Goal: Information Seeking & Learning: Learn about a topic

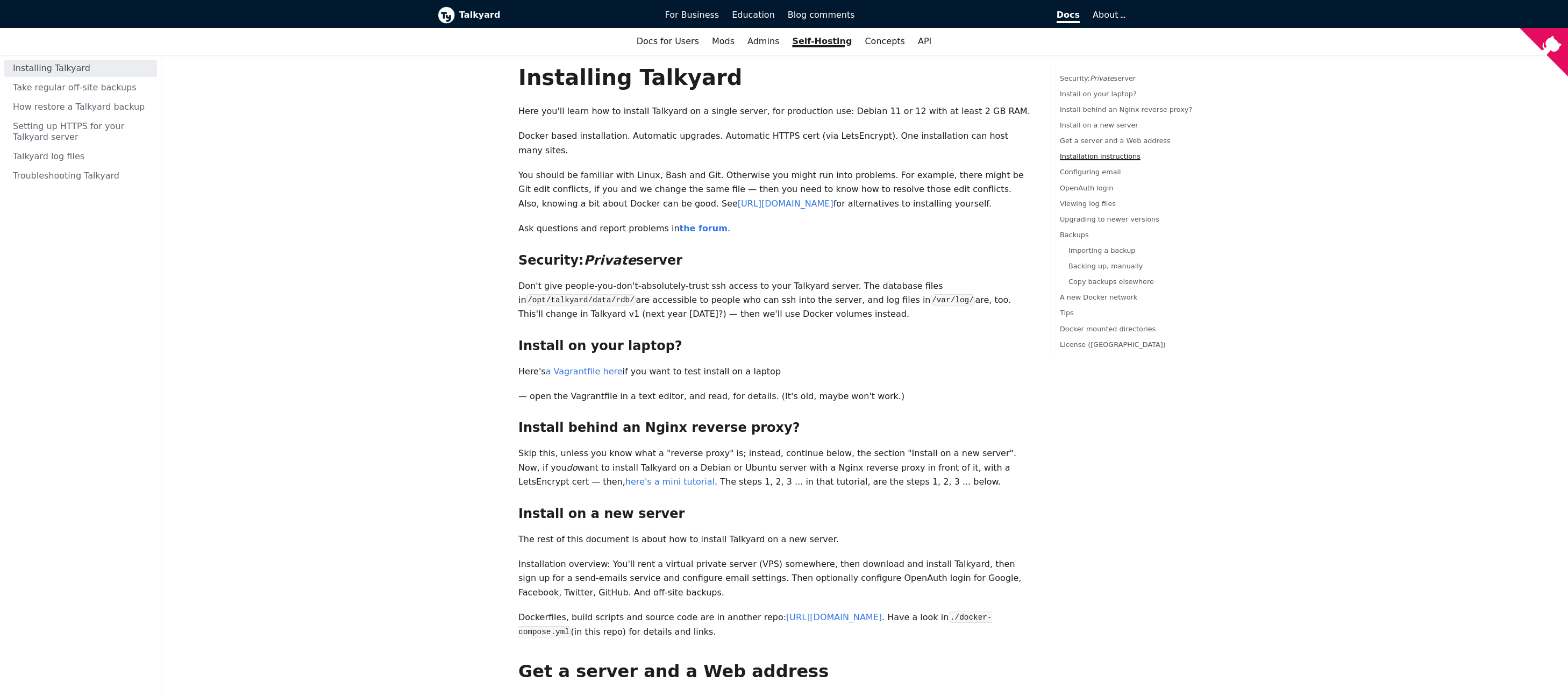
scroll to position [838, 0]
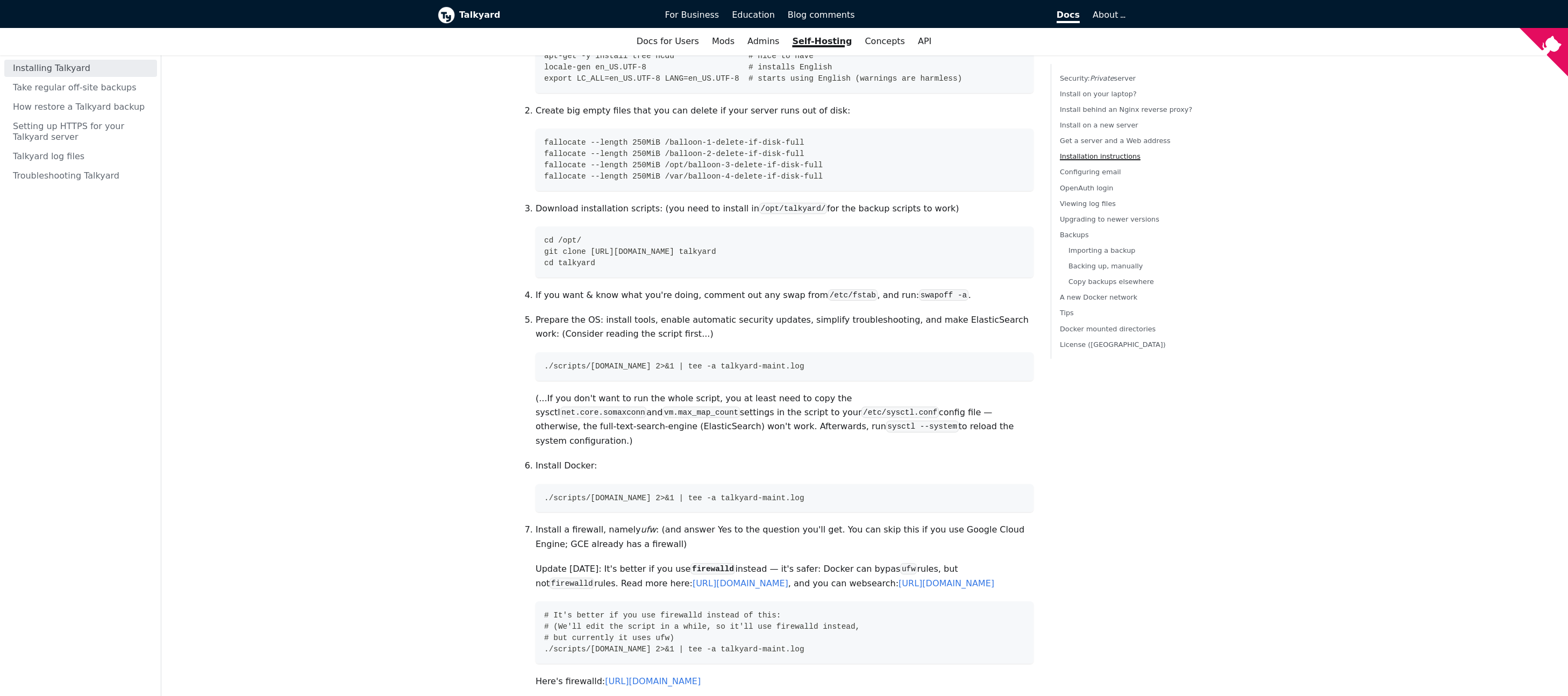
click at [603, 202] on p "Download installation scripts: (you need to install in /opt/talkyard/ for the b…" at bounding box center [785, 208] width 498 height 14
drag, startPoint x: 329, startPoint y: 267, endPoint x: 385, endPoint y: 251, distance: 58.2
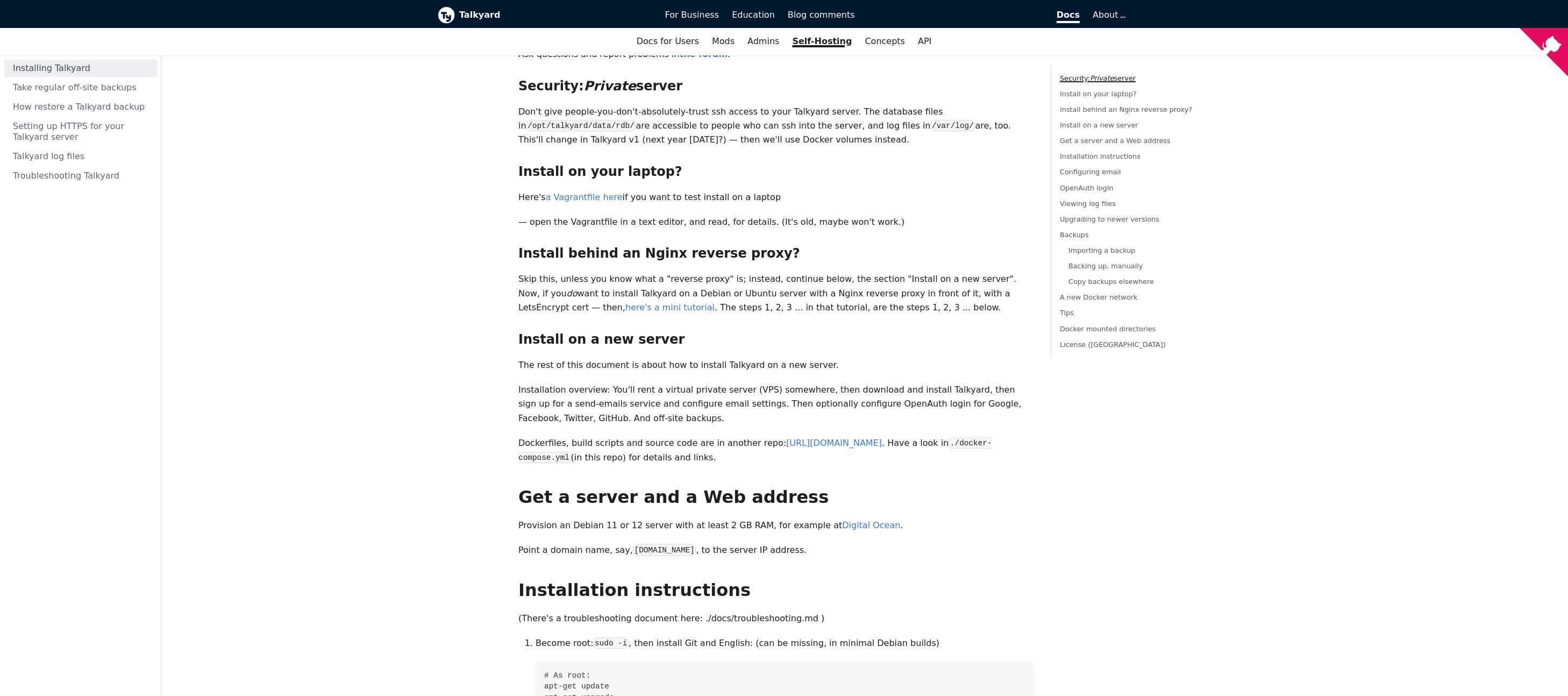
scroll to position [180, 0]
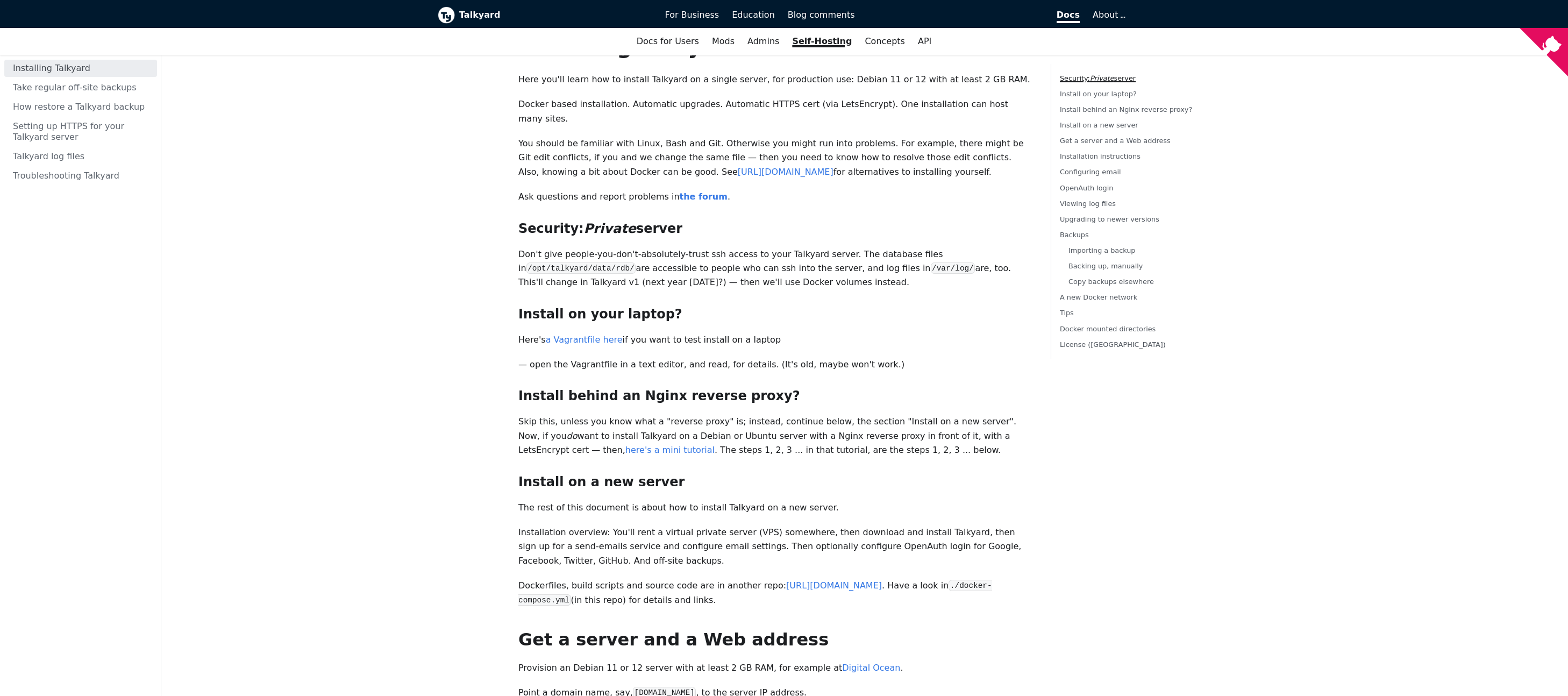
scroll to position [0, 0]
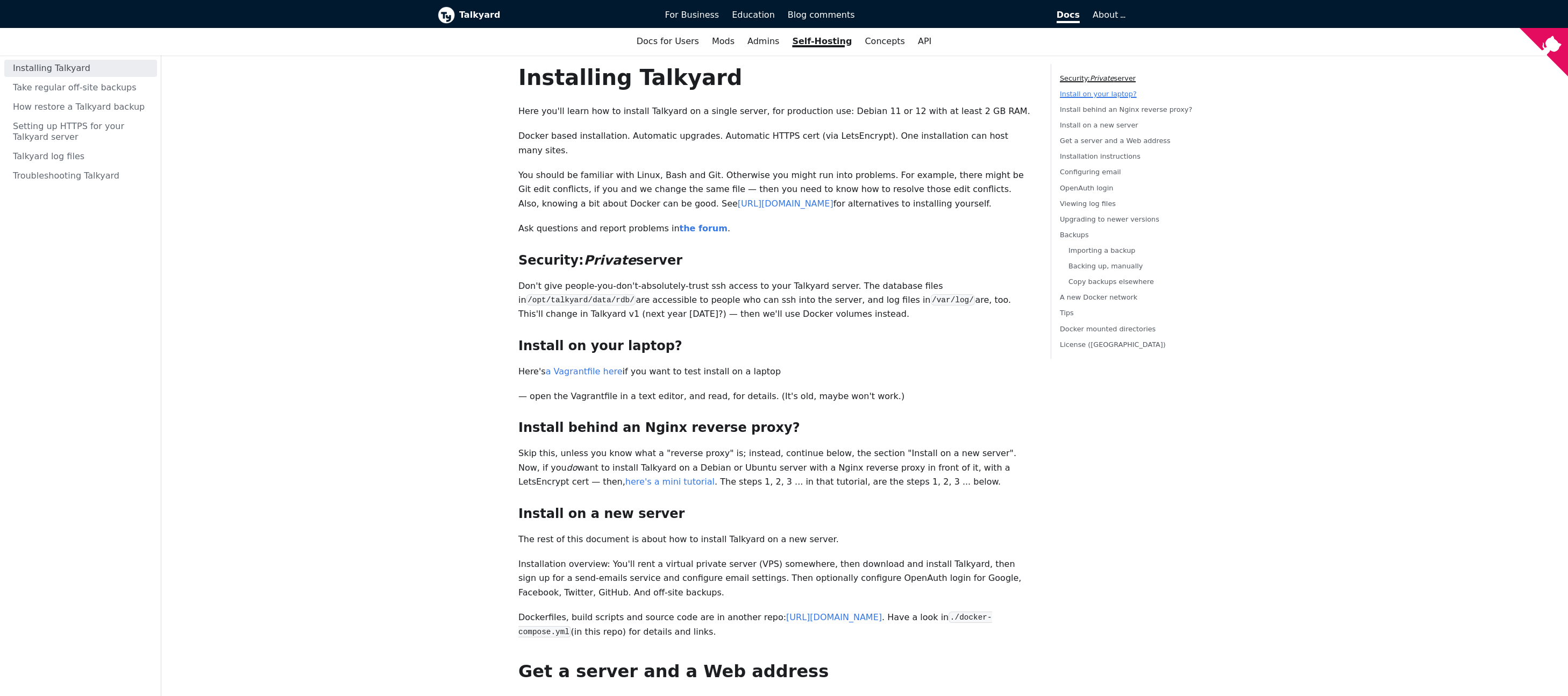
click at [1094, 94] on link "Install on your laptop?" at bounding box center [1098, 94] width 77 height 8
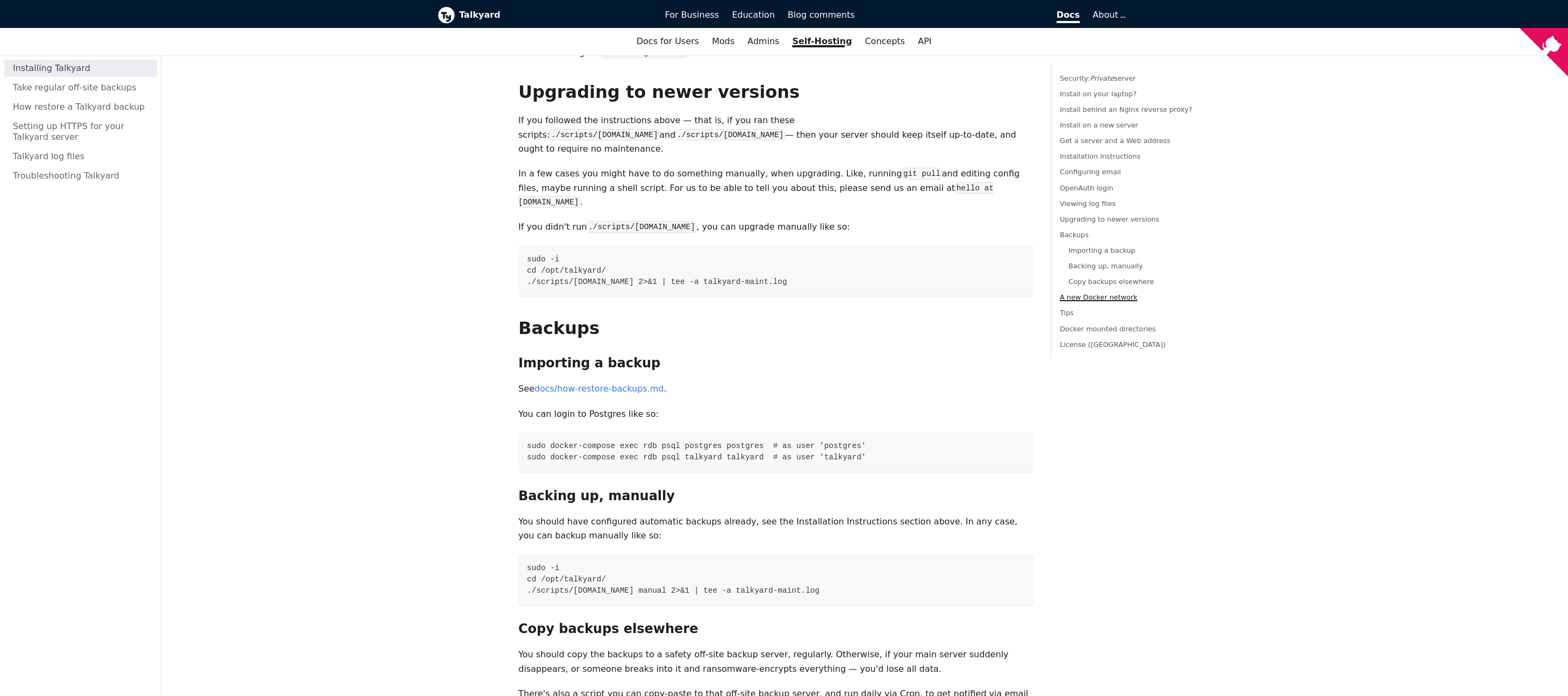
scroll to position [3632, 0]
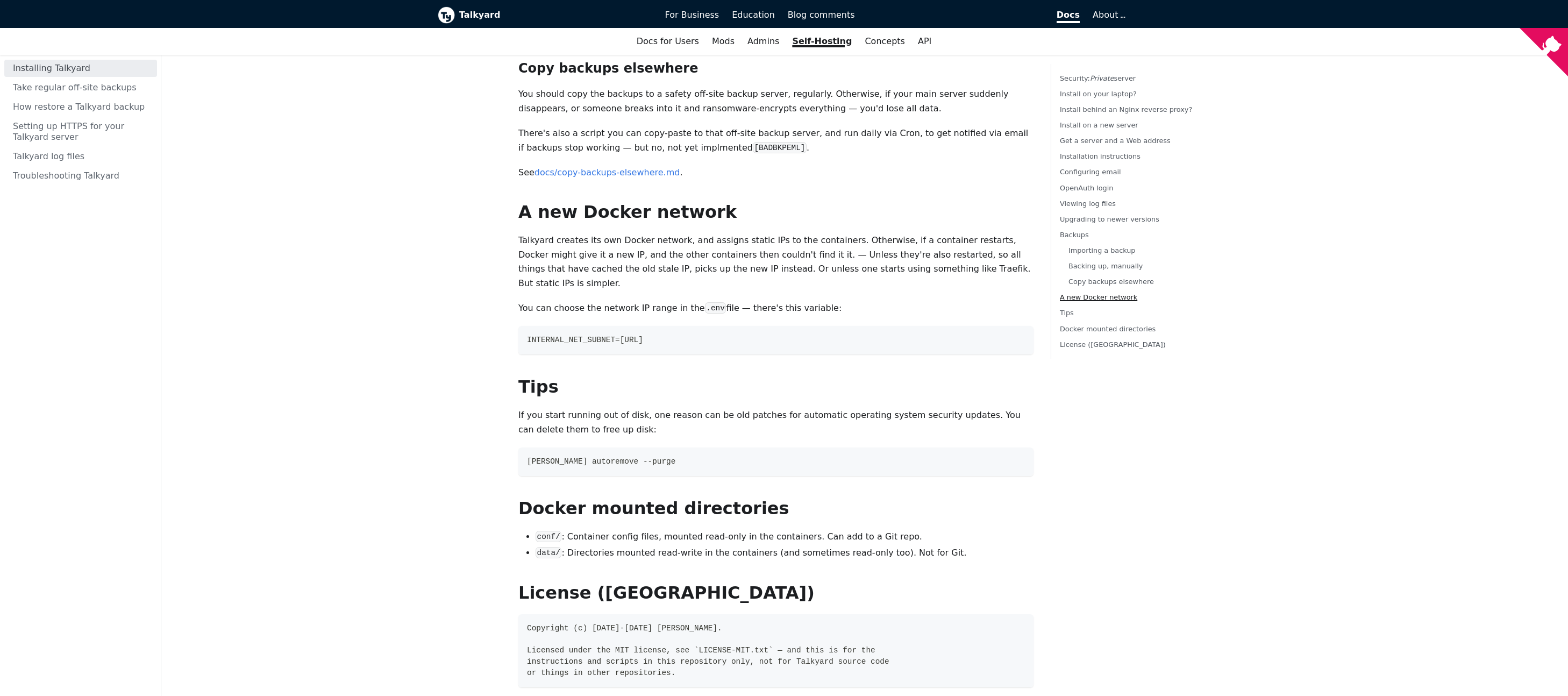
click at [744, 408] on p "If you start running out of disk, one reason can be old patches for automatic o…" at bounding box center [776, 422] width 516 height 28
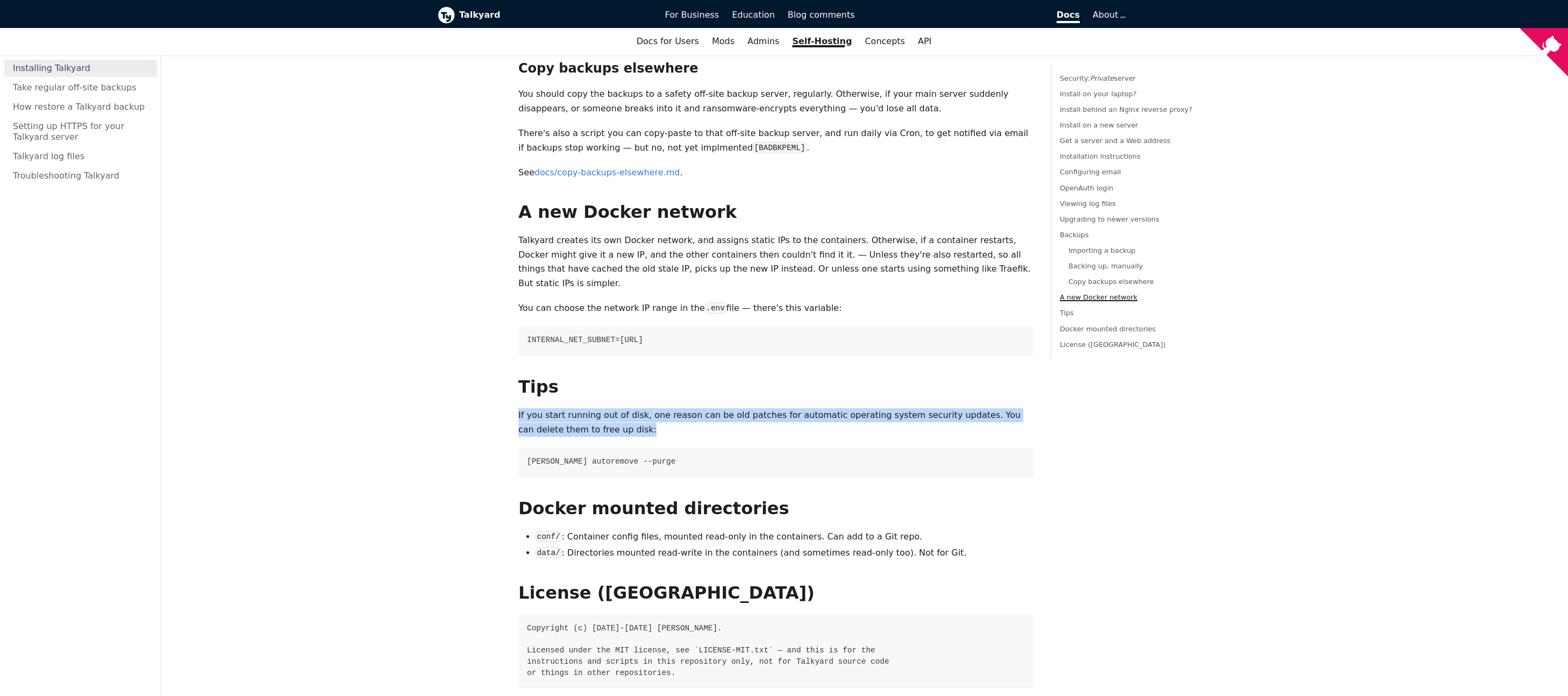
click at [744, 408] on p "If you start running out of disk, one reason can be old patches for automatic o…" at bounding box center [776, 422] width 516 height 28
click at [743, 408] on p "If you start running out of disk, one reason can be old patches for automatic o…" at bounding box center [776, 422] width 516 height 28
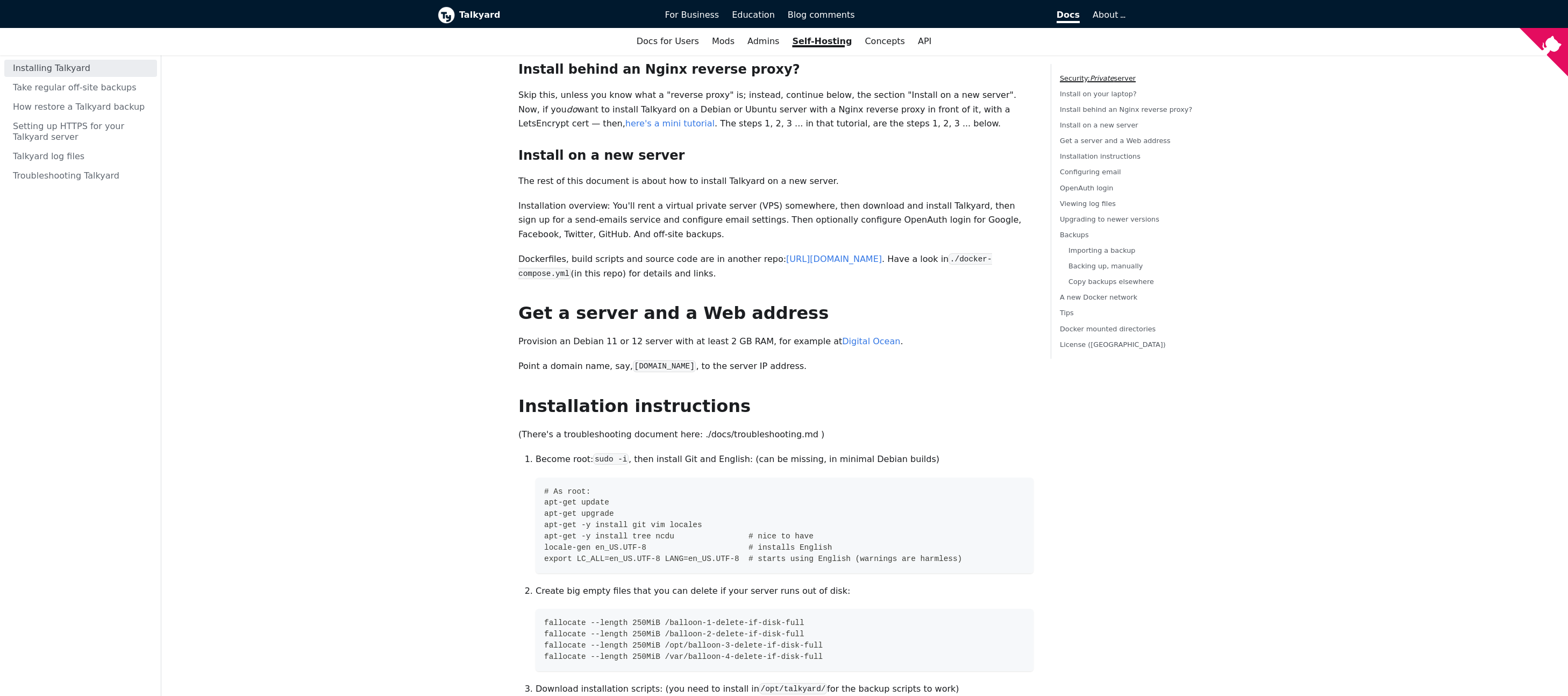
scroll to position [0, 0]
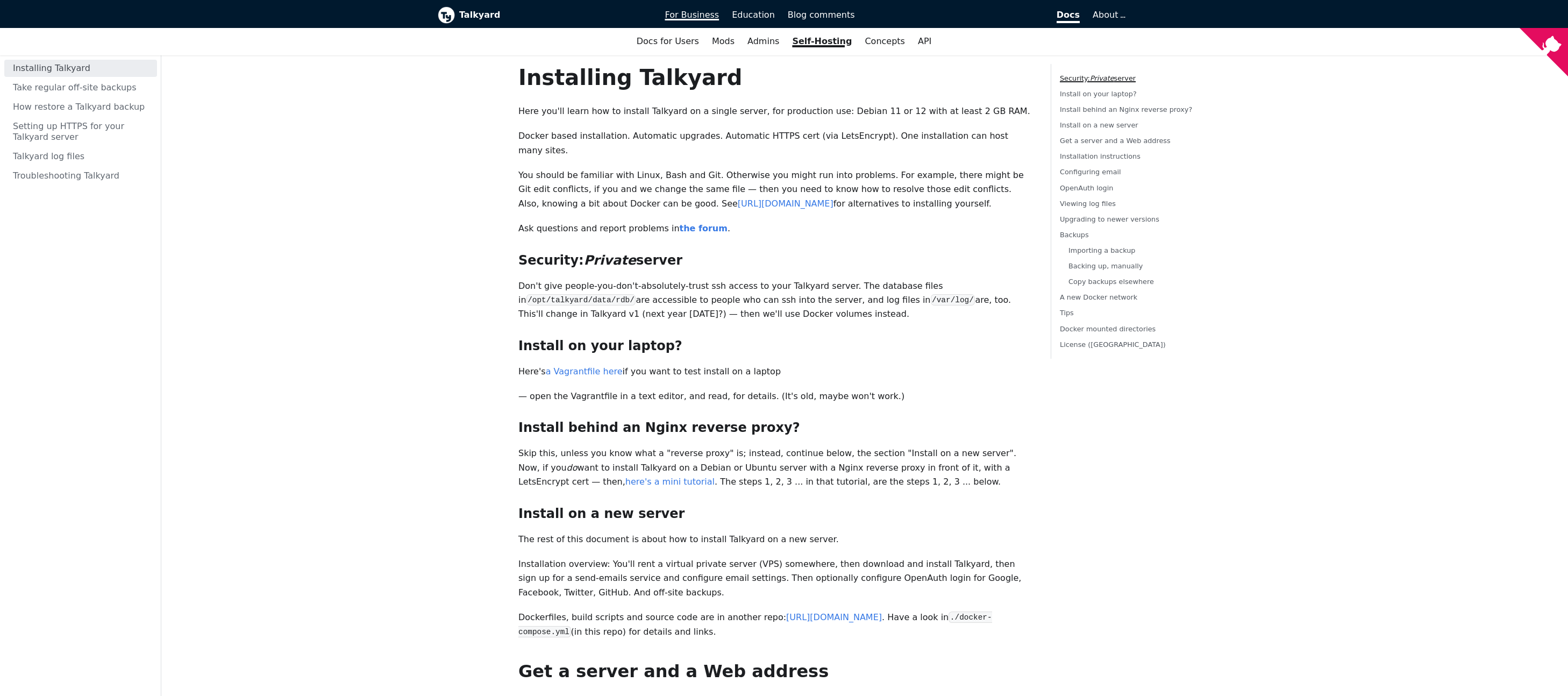
click at [690, 14] on span "For Business" at bounding box center [693, 15] width 54 height 11
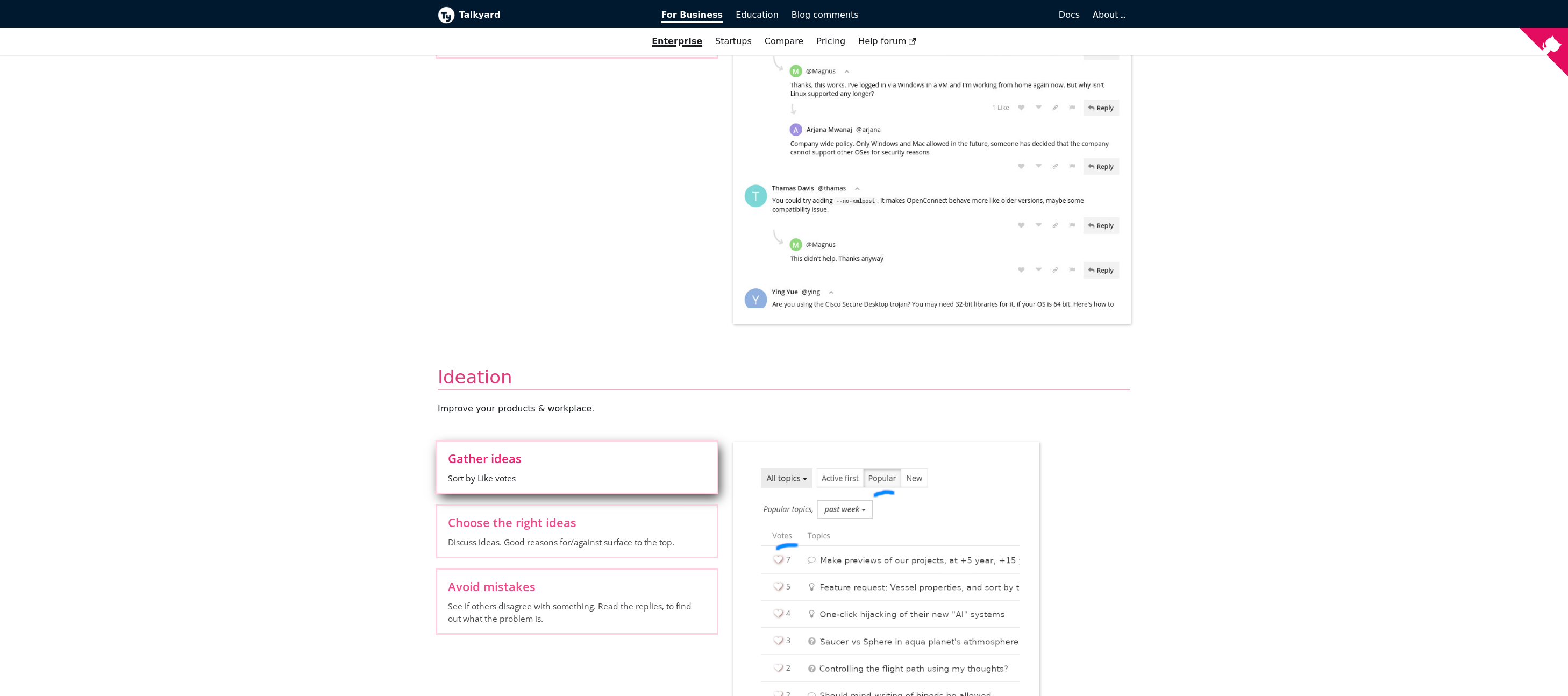
scroll to position [871, 0]
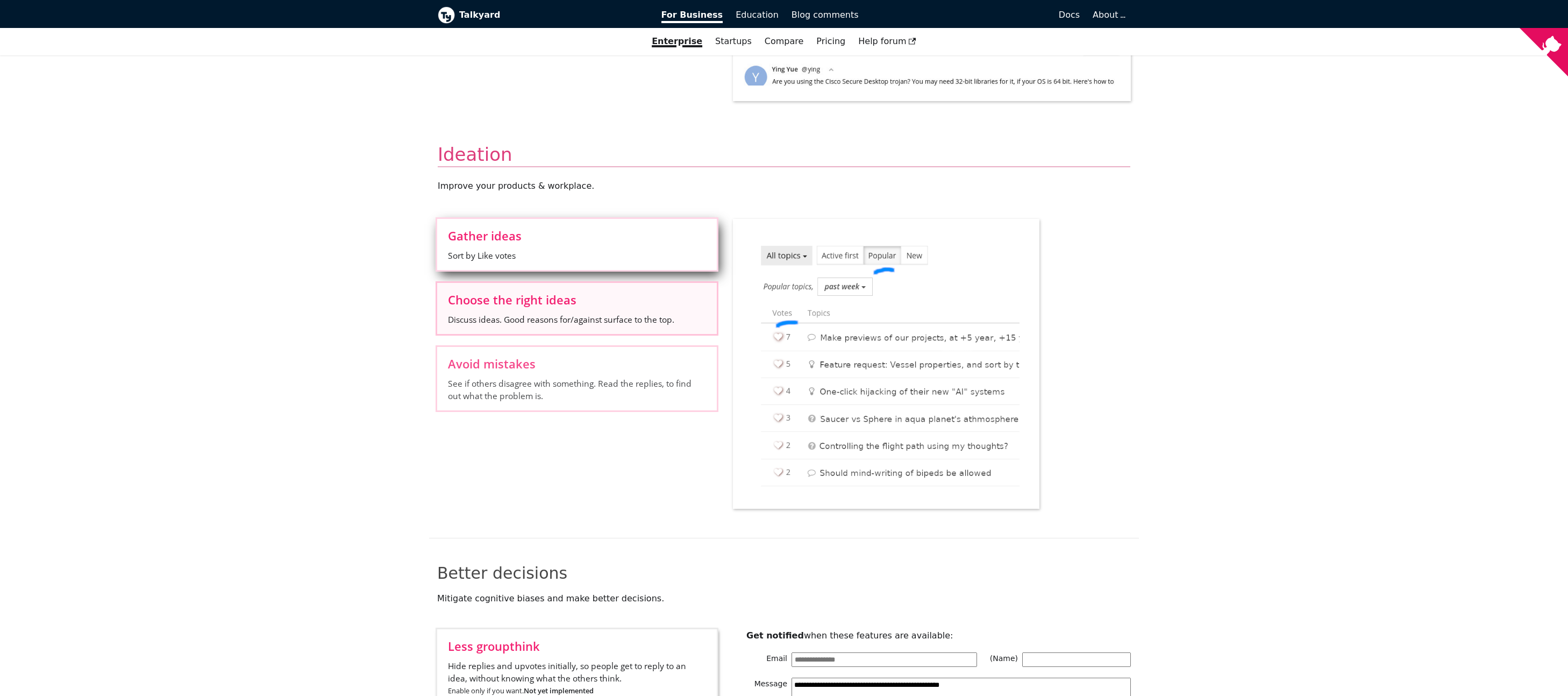
click at [605, 290] on label "Choose the right ideas Discuss ideas. Good reasons for/against surface to the t…" at bounding box center [577, 308] width 280 height 51
click at [0, 0] on input "Choose the right ideas Discuss ideas. Good reasons for/against surface to the t…" at bounding box center [0, 0] width 0 height 0
click at [636, 385] on span "See if others disagree with something. Read the replies, to find out what the p…" at bounding box center [577, 390] width 258 height 24
click at [0, 0] on input "Avoid mistakes See if others disagree with something. Read the replies, to find…" at bounding box center [0, 0] width 0 height 0
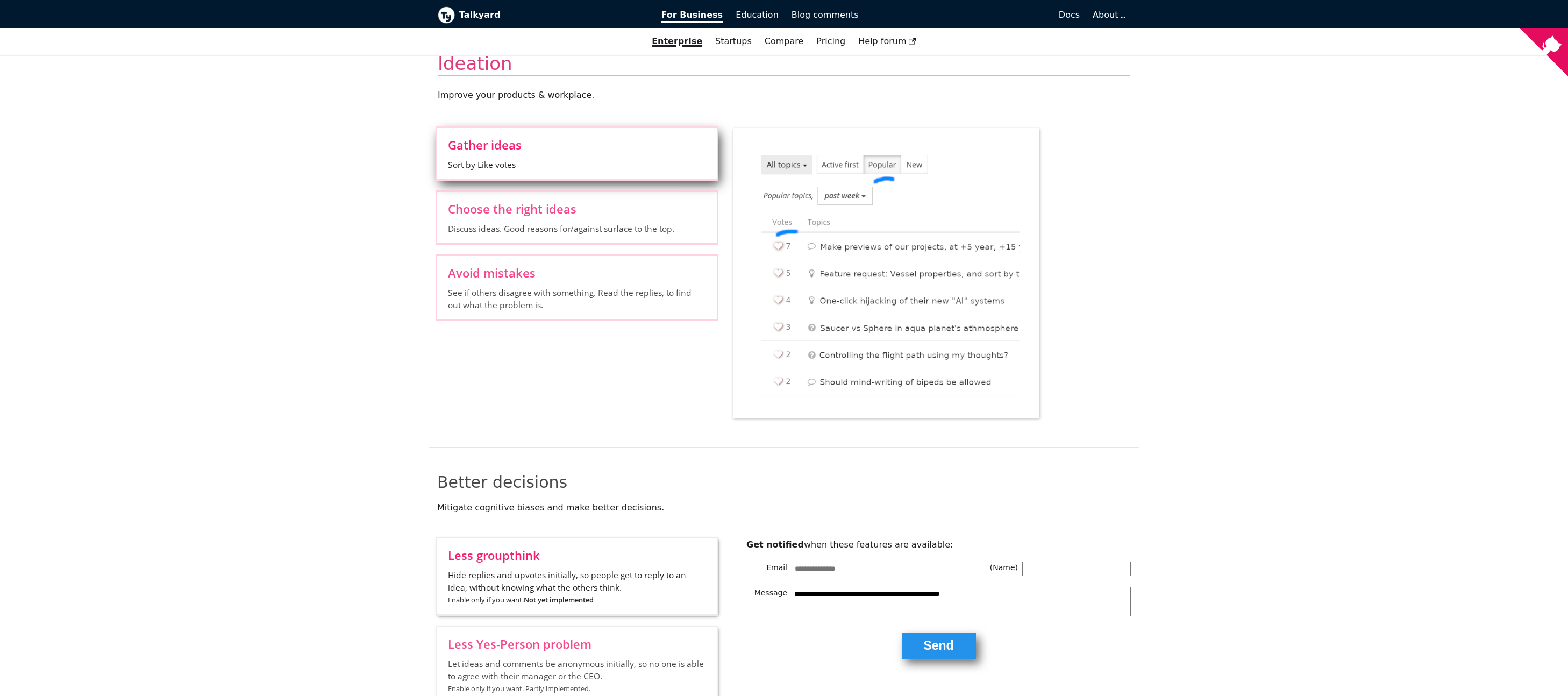
scroll to position [964, 0]
click at [584, 537] on label "Less groupthink Hide replies and upvotes initially, so people get to reply to a…" at bounding box center [577, 575] width 280 height 76
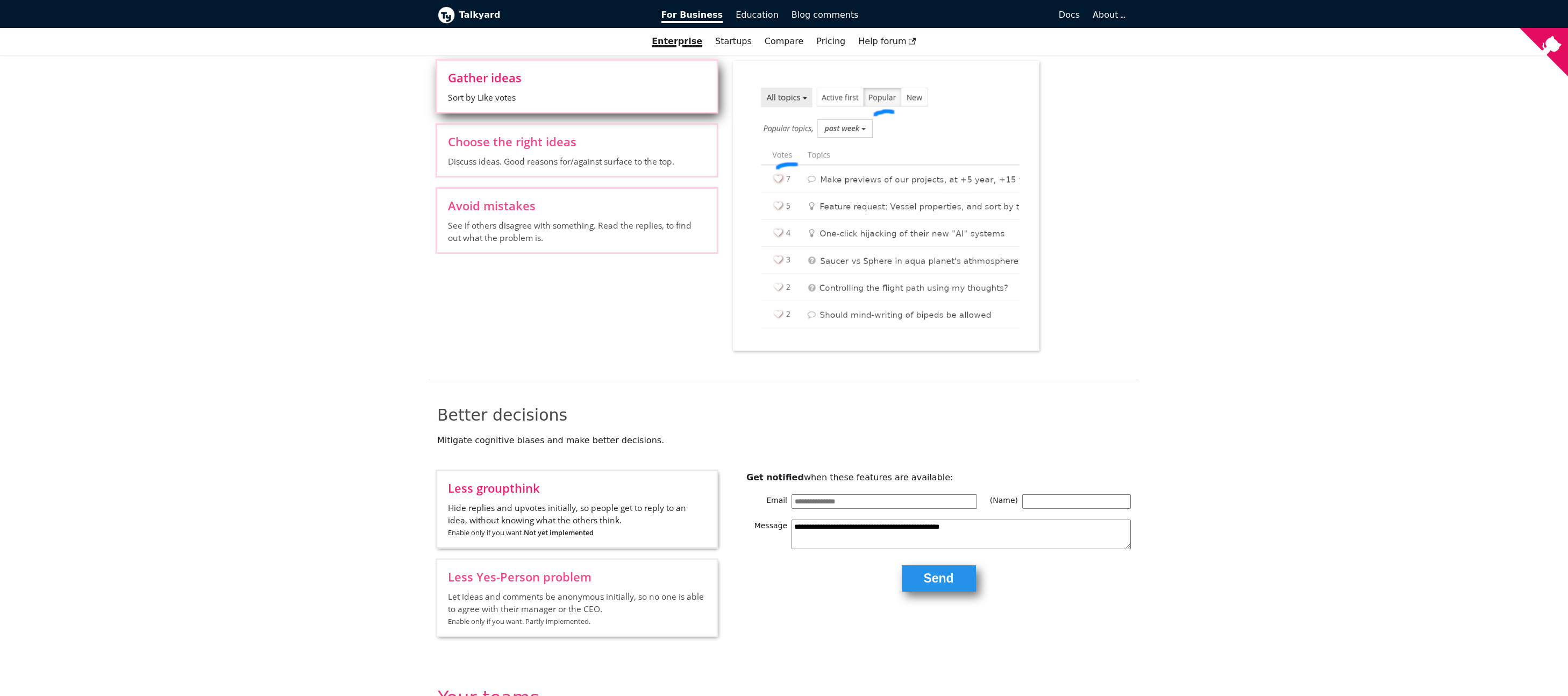
scroll to position [1030, 0]
click at [488, 501] on span "Hide replies and upvotes initially, so people get to reply to an idea, without …" at bounding box center [577, 520] width 258 height 37
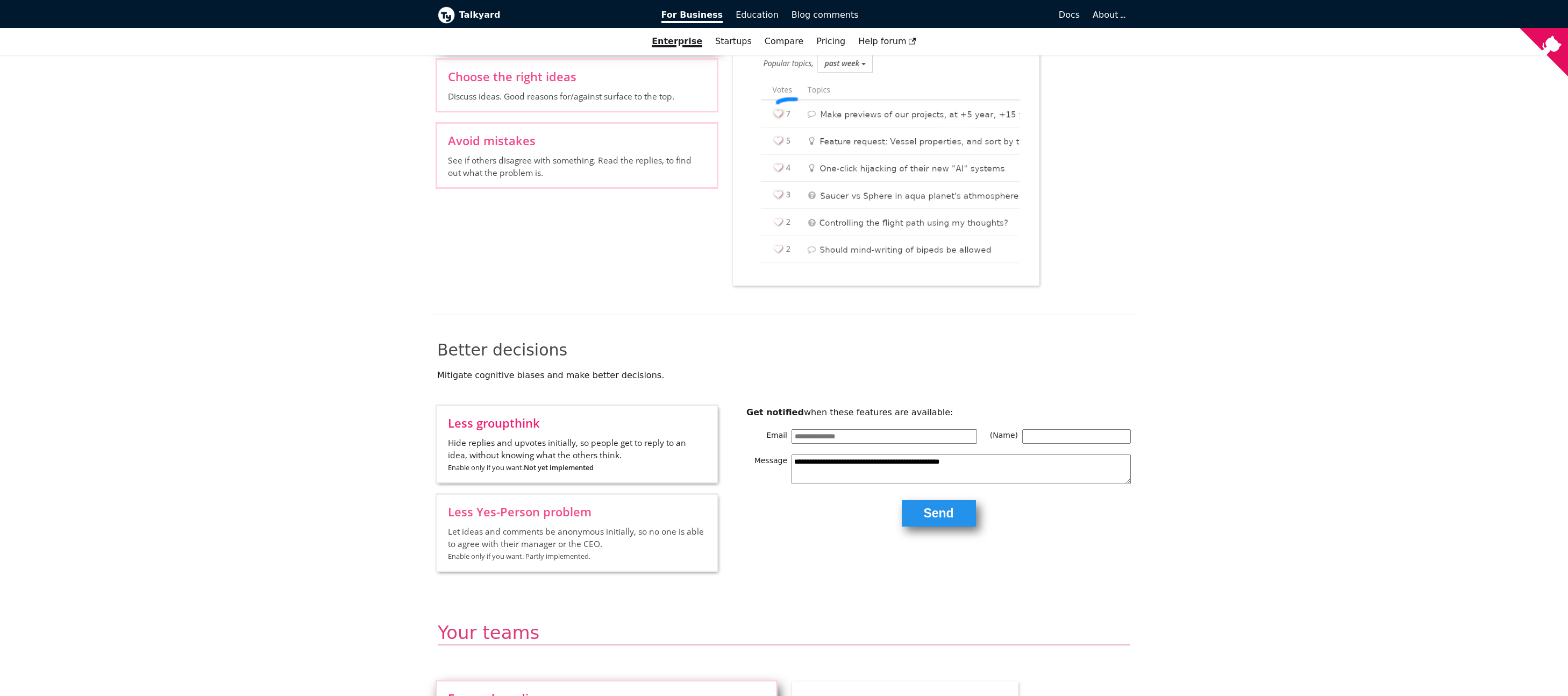
scroll to position [1109, 0]
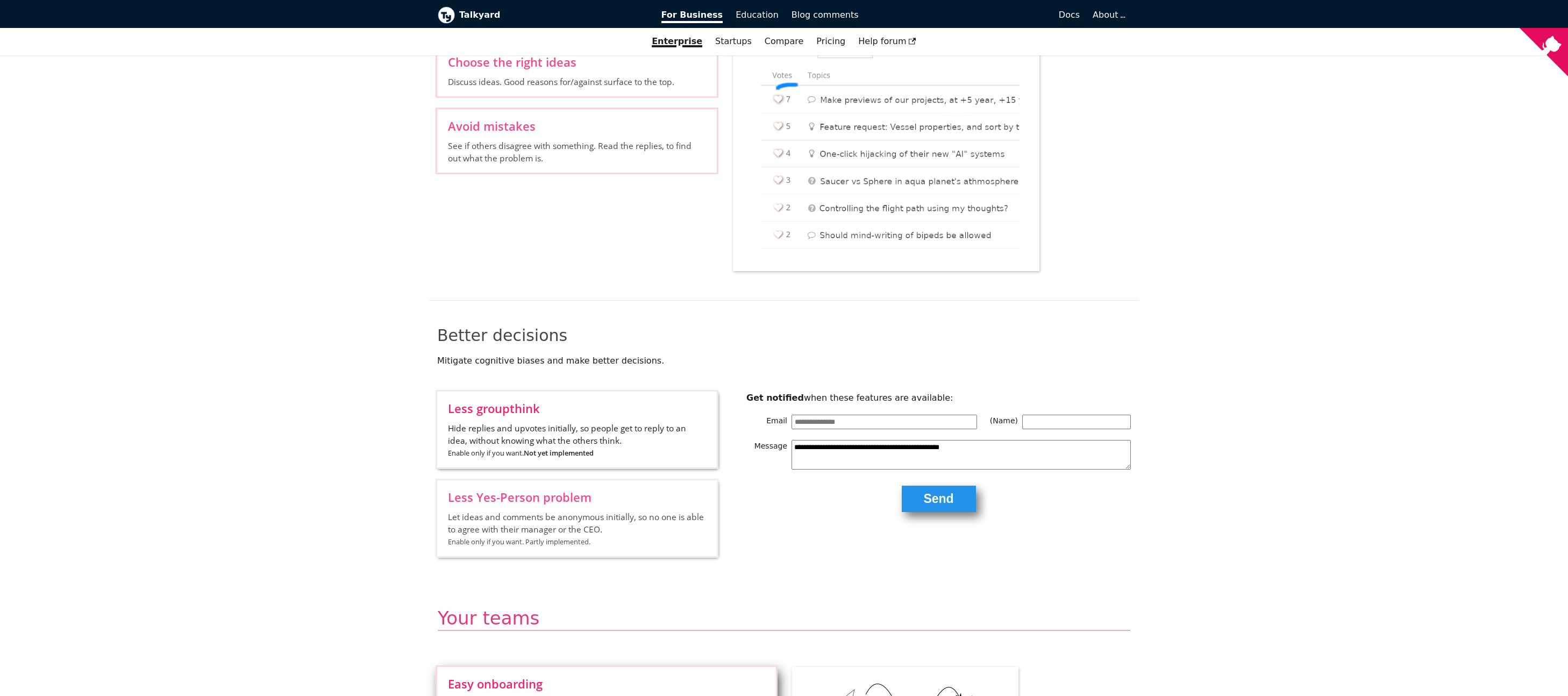
click at [597, 511] on span "Let ideas and comments be anonymous initially, so no one is able to agree with …" at bounding box center [577, 529] width 258 height 37
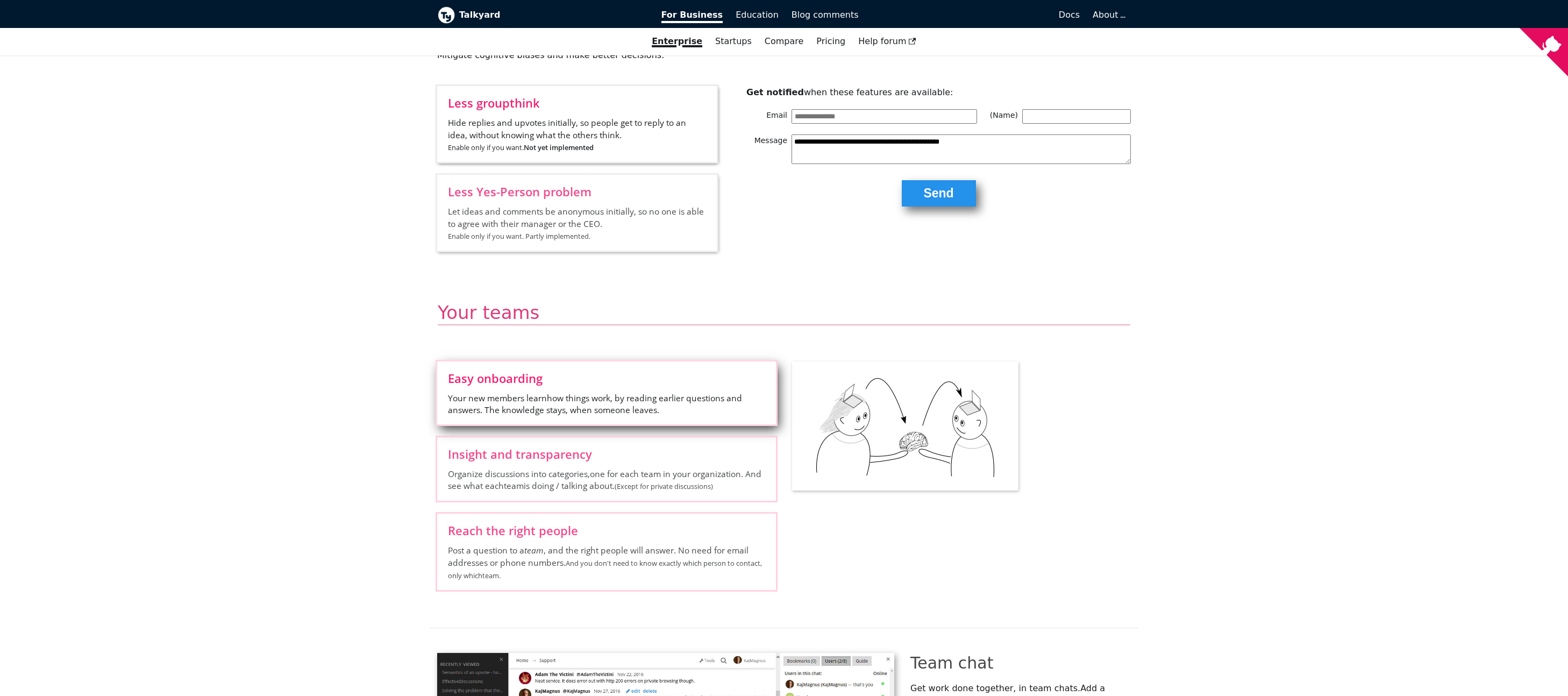
scroll to position [1415, 0]
click at [607, 436] on label "Insight and transparency Organize discussions into categories, one for each tea…" at bounding box center [607, 467] width 339 height 63
click at [0, 0] on input "Insight and transparency Organize discussions into categories, one for each tea…" at bounding box center [0, 0] width 0 height 0
click at [622, 544] on span "Post a question to a team , and the right people will answer. No need for email…" at bounding box center [606, 562] width 317 height 37
click at [0, 0] on input "Reach the right people Post a question to a team , and the right people will an…" at bounding box center [0, 0] width 0 height 0
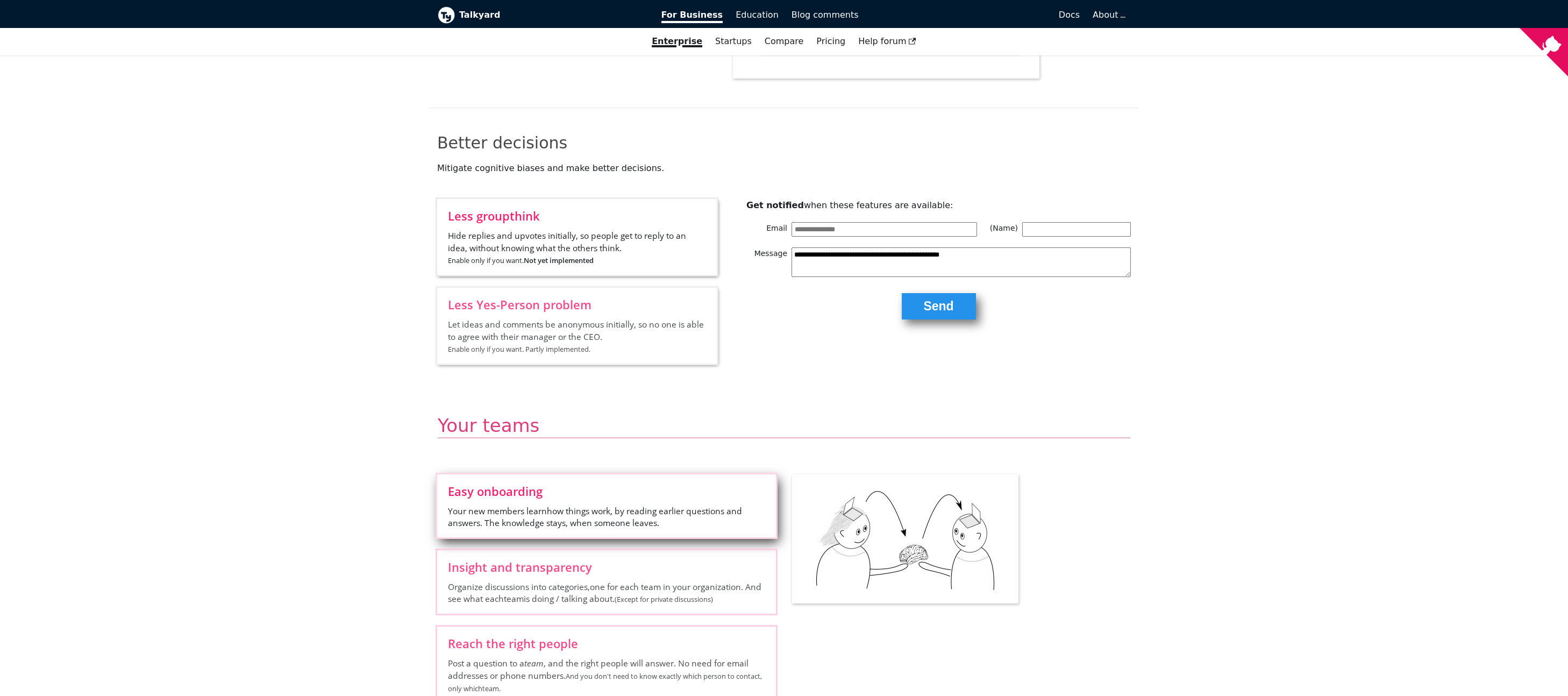
scroll to position [0, 0]
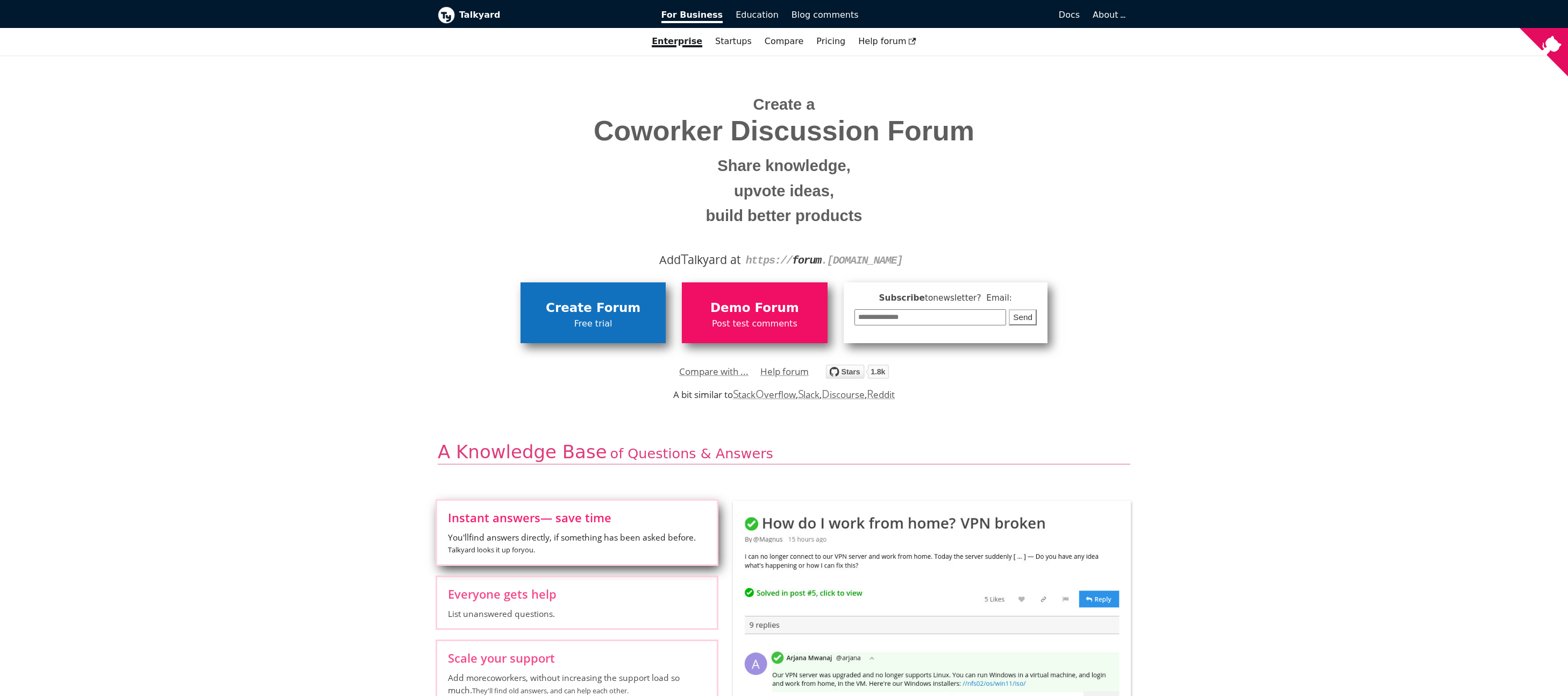
click at [605, 325] on span "Free trial" at bounding box center [593, 324] width 135 height 14
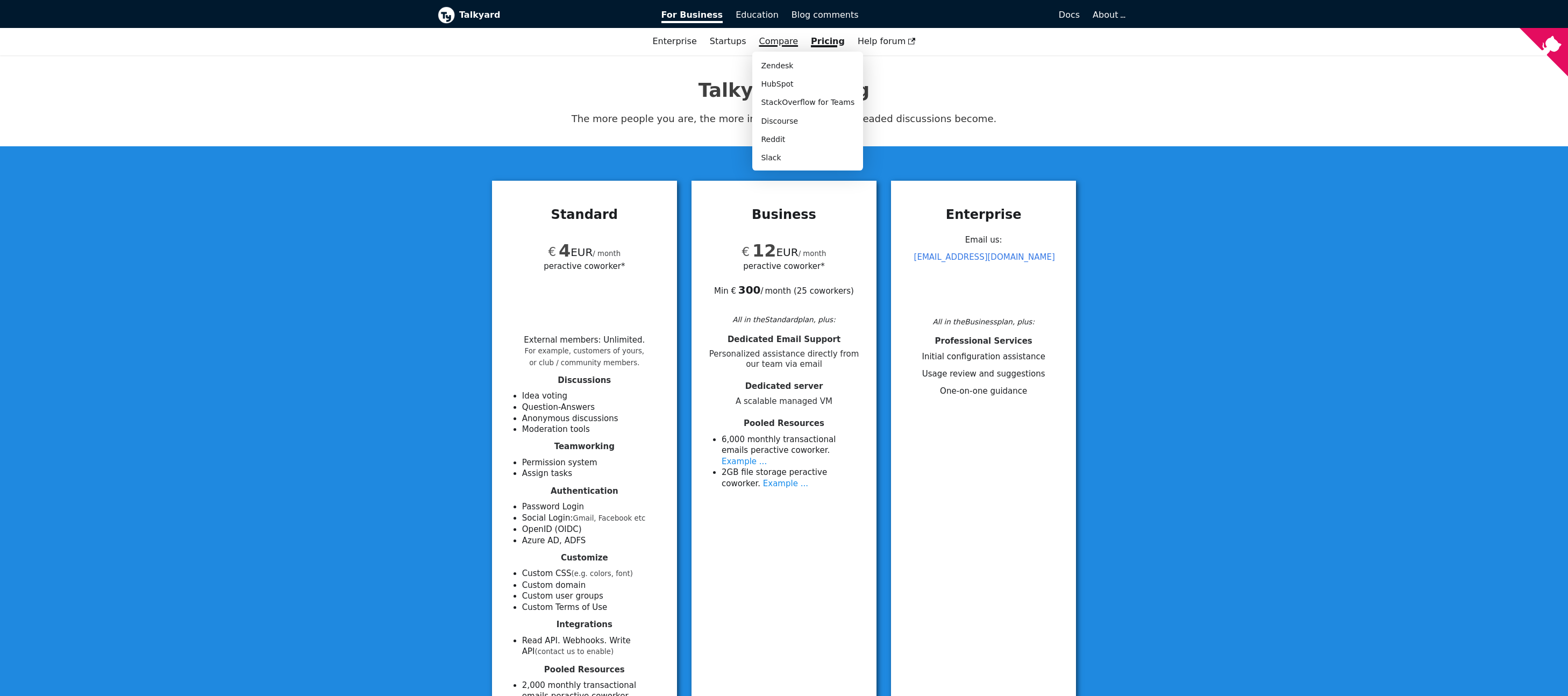
click at [786, 43] on link "Compare" at bounding box center [778, 41] width 40 height 11
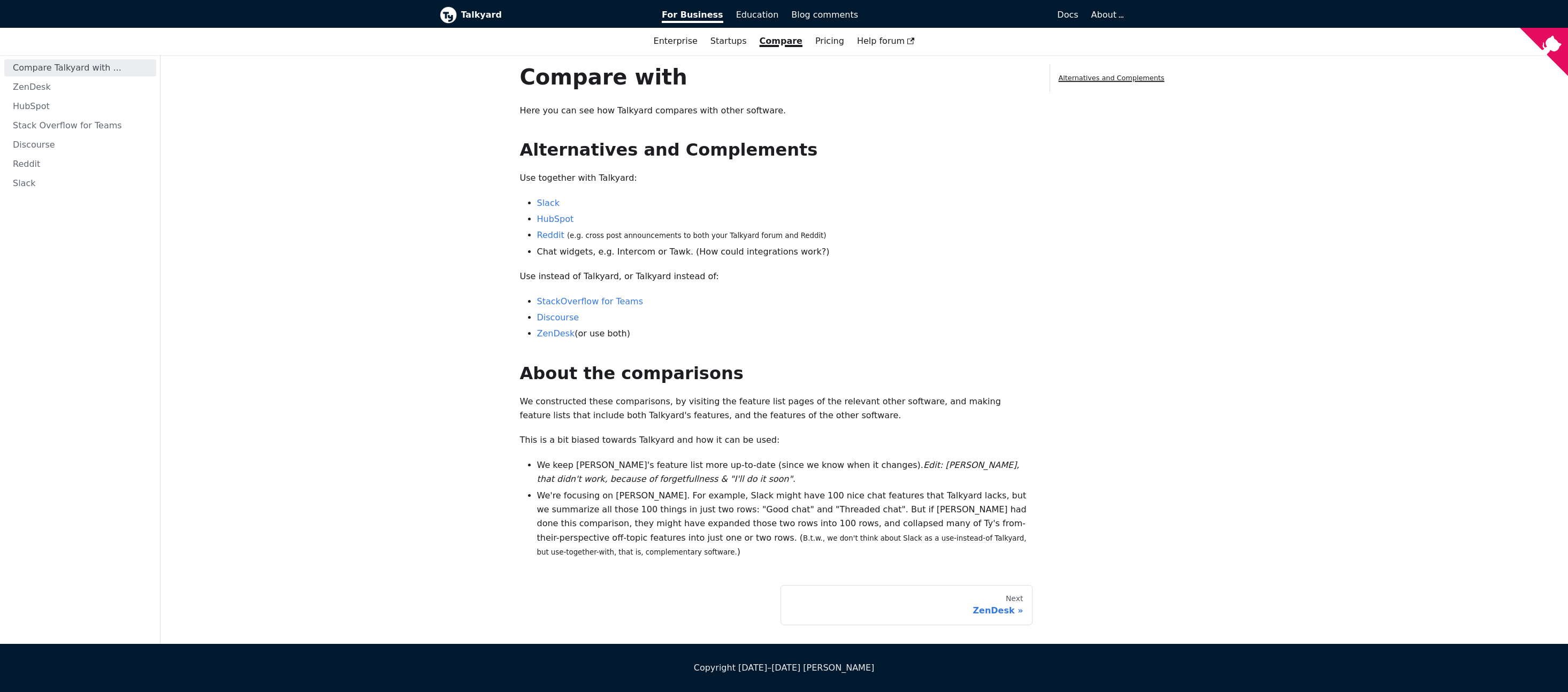
click at [460, 294] on main "On this page Compare with Here you can see how Talkyard compares with other sof…" at bounding box center [864, 349] width 1407 height 589
click at [438, 346] on main "On this page Compare with Here you can see how Talkyard compares with other sof…" at bounding box center [864, 349] width 1407 height 589
click at [946, 595] on div "Next" at bounding box center [906, 599] width 234 height 10
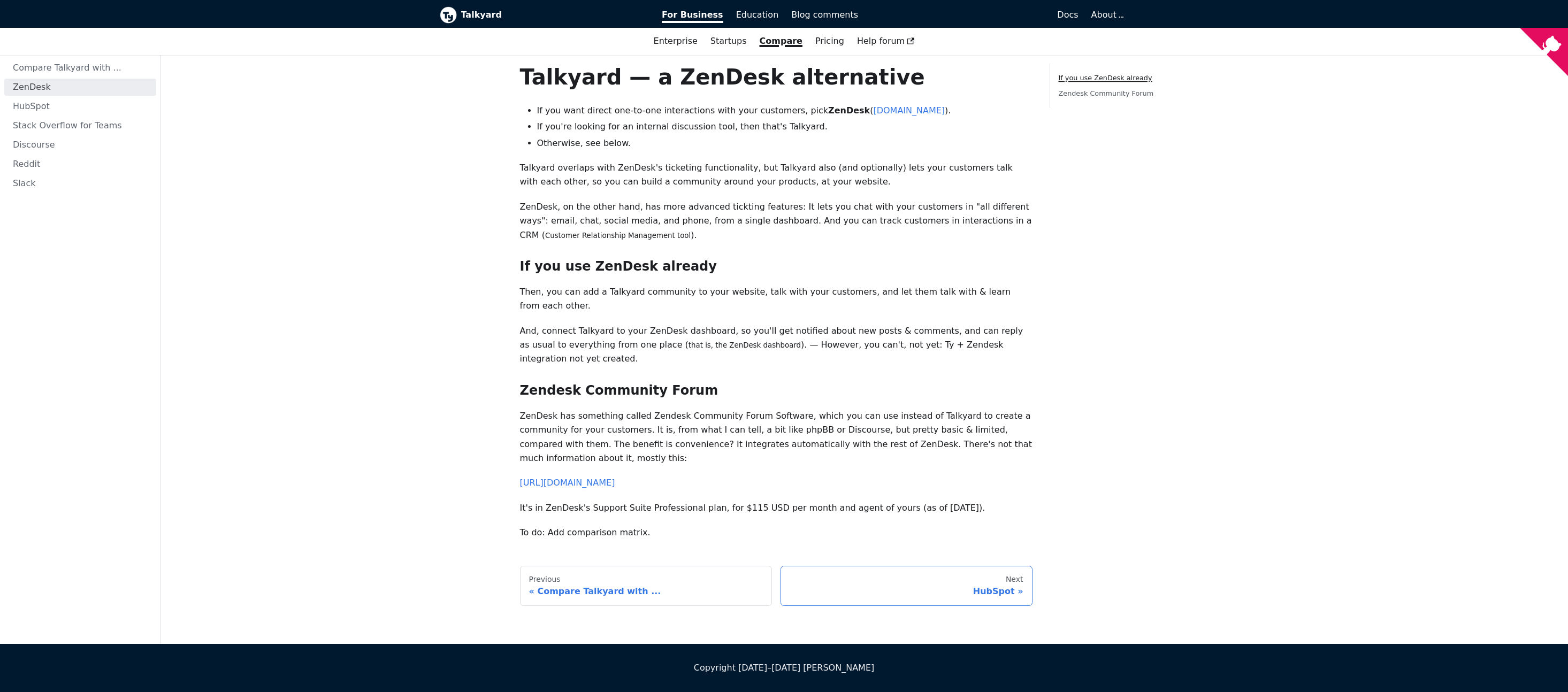
click at [943, 566] on link "Next HubSpot" at bounding box center [906, 586] width 252 height 40
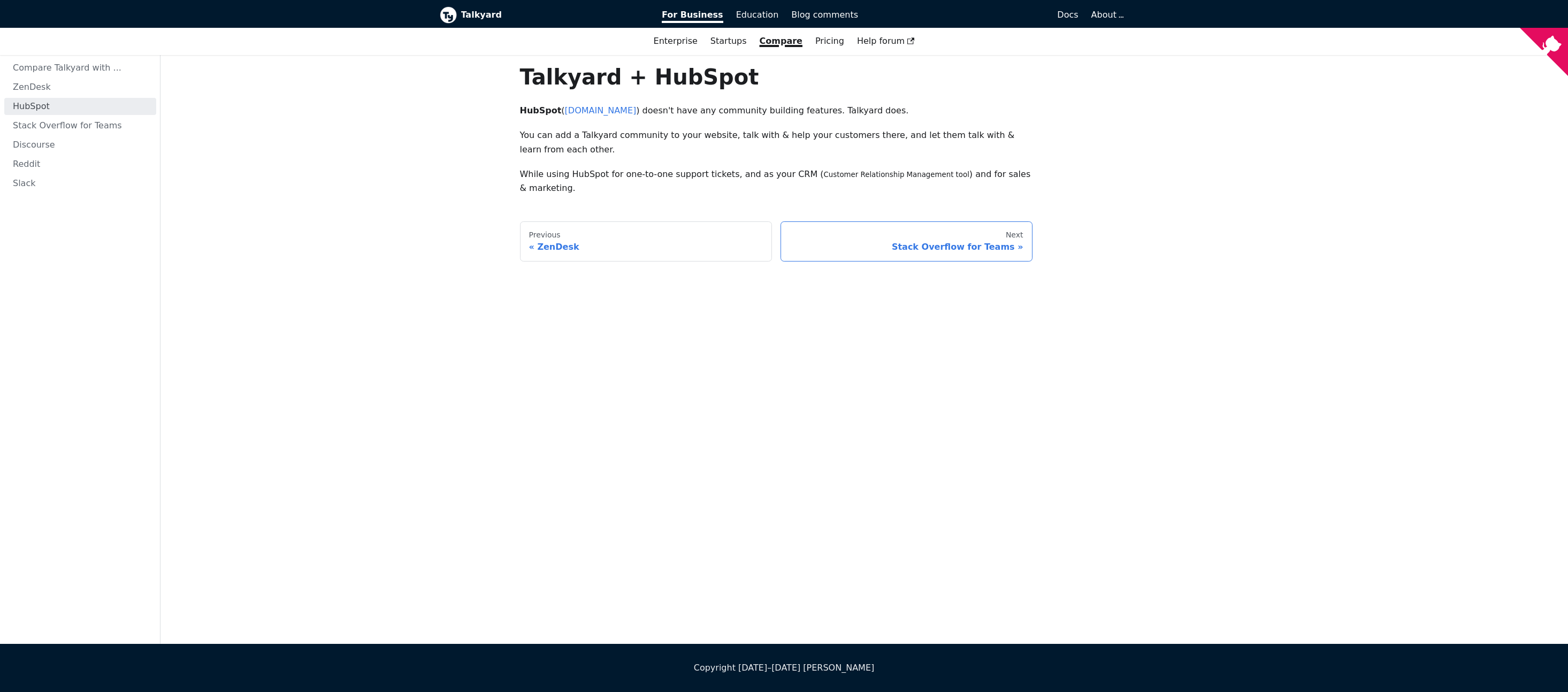
click at [867, 251] on div "Stack Overflow for Teams" at bounding box center [906, 247] width 234 height 11
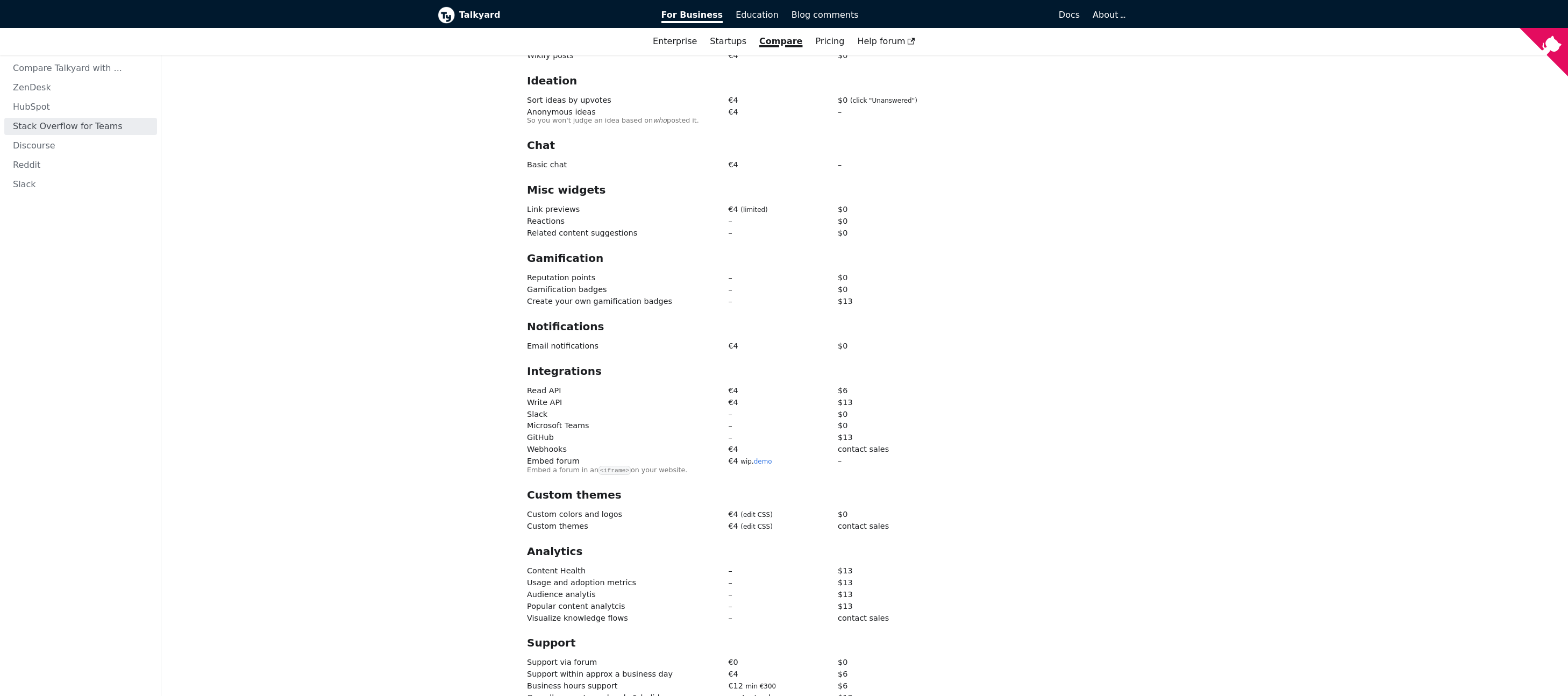
scroll to position [1376, 0]
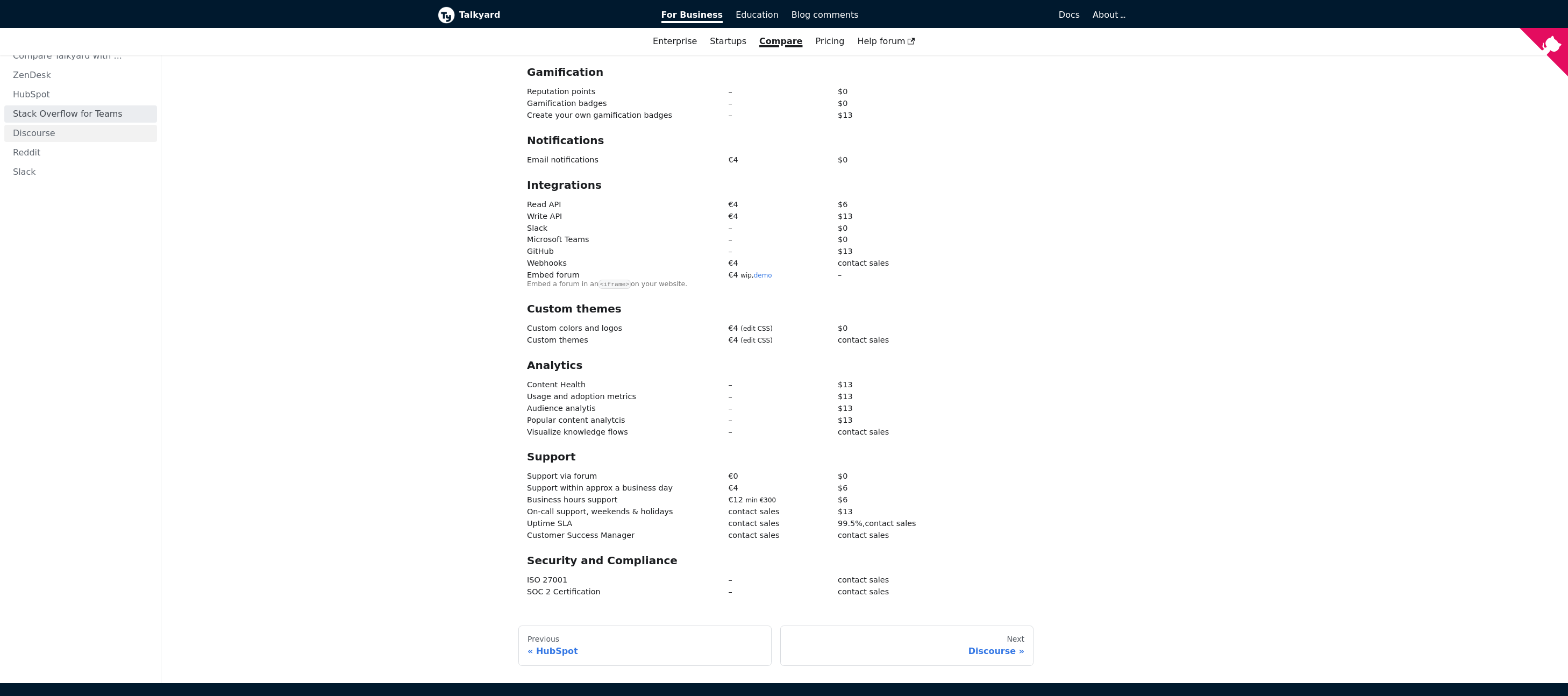
click at [42, 124] on link "Discourse" at bounding box center [80, 133] width 153 height 17
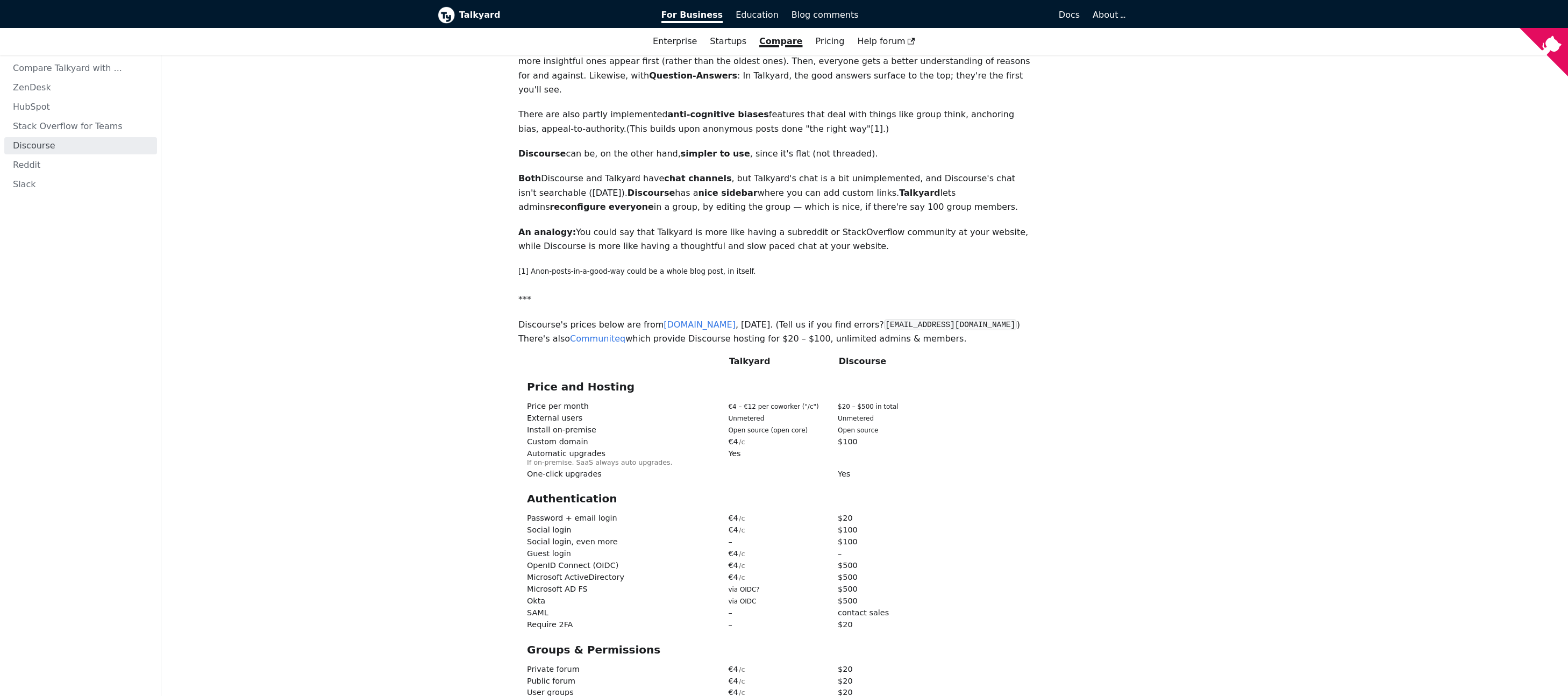
scroll to position [367, 0]
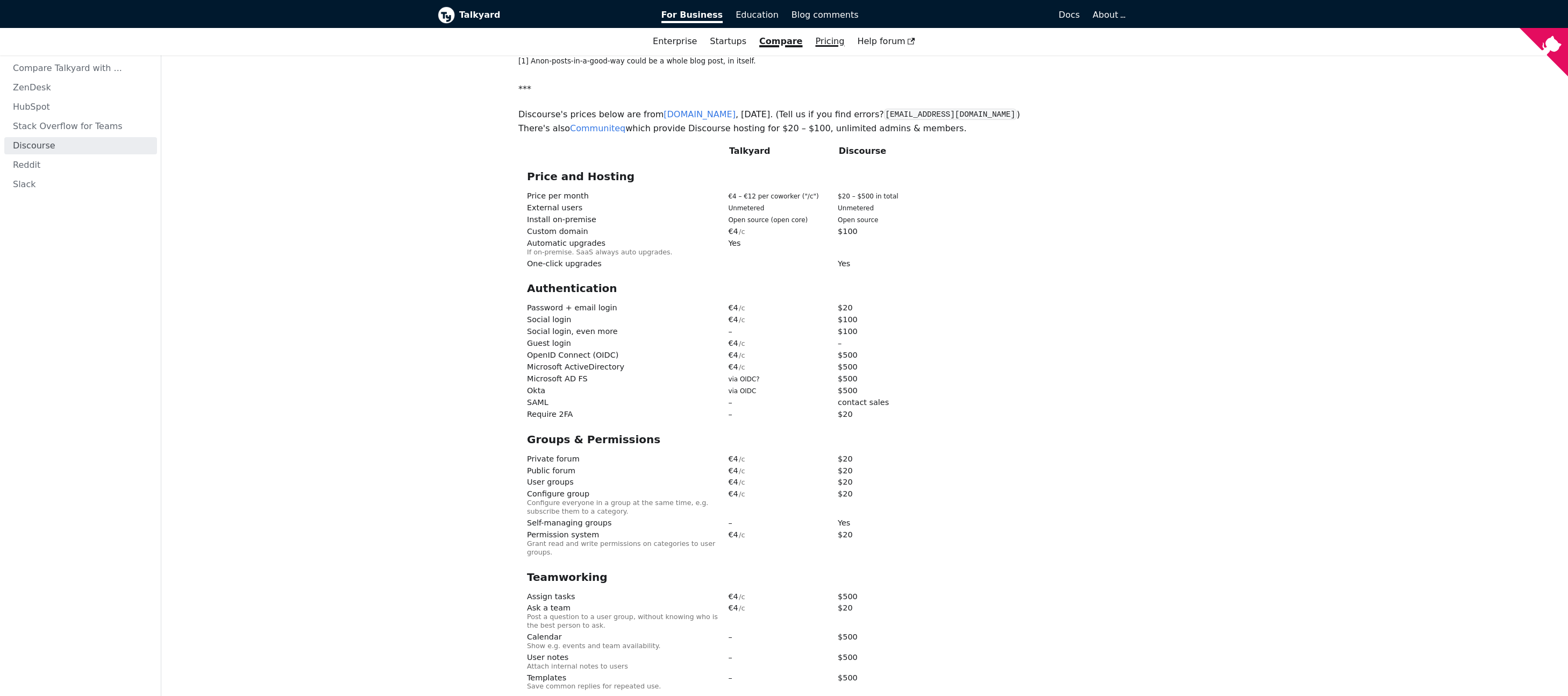
click at [812, 50] on link "Pricing" at bounding box center [830, 41] width 42 height 18
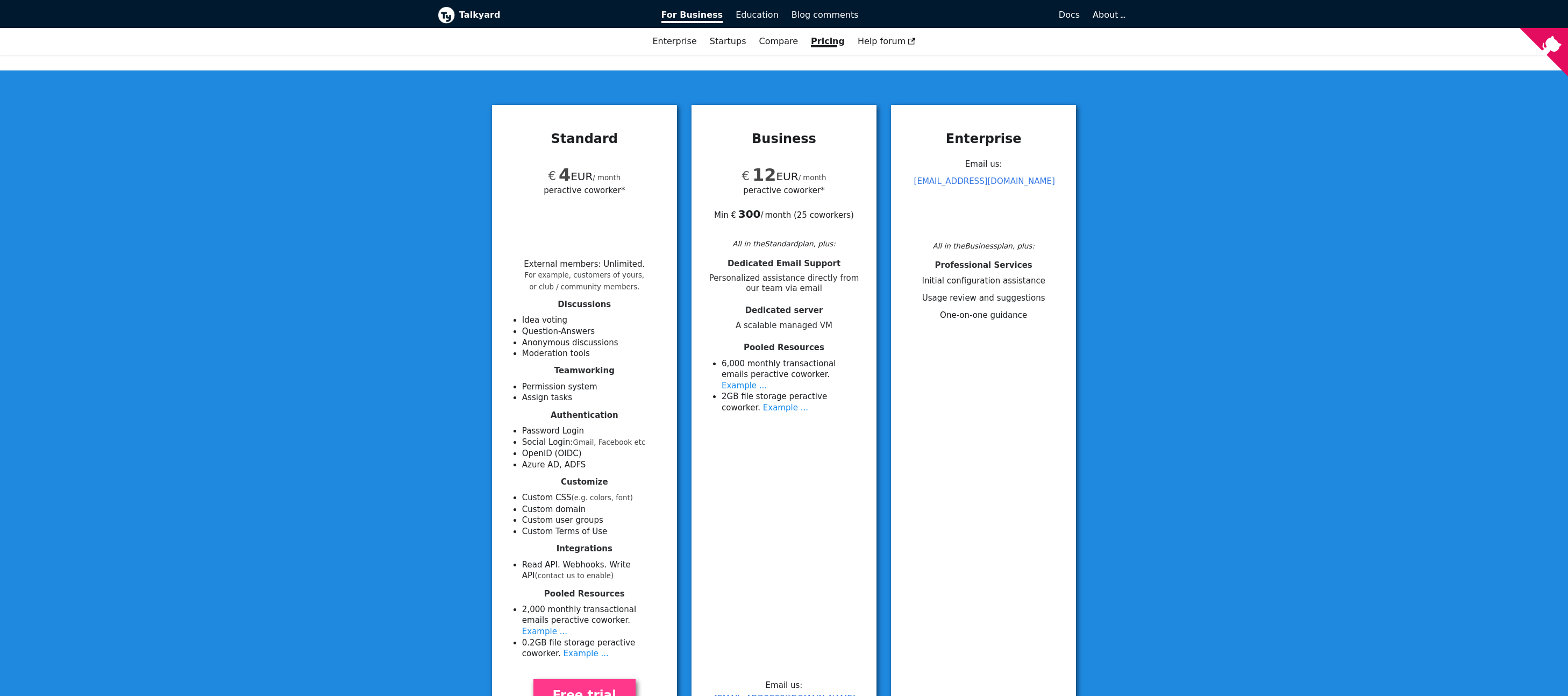
scroll to position [84, 0]
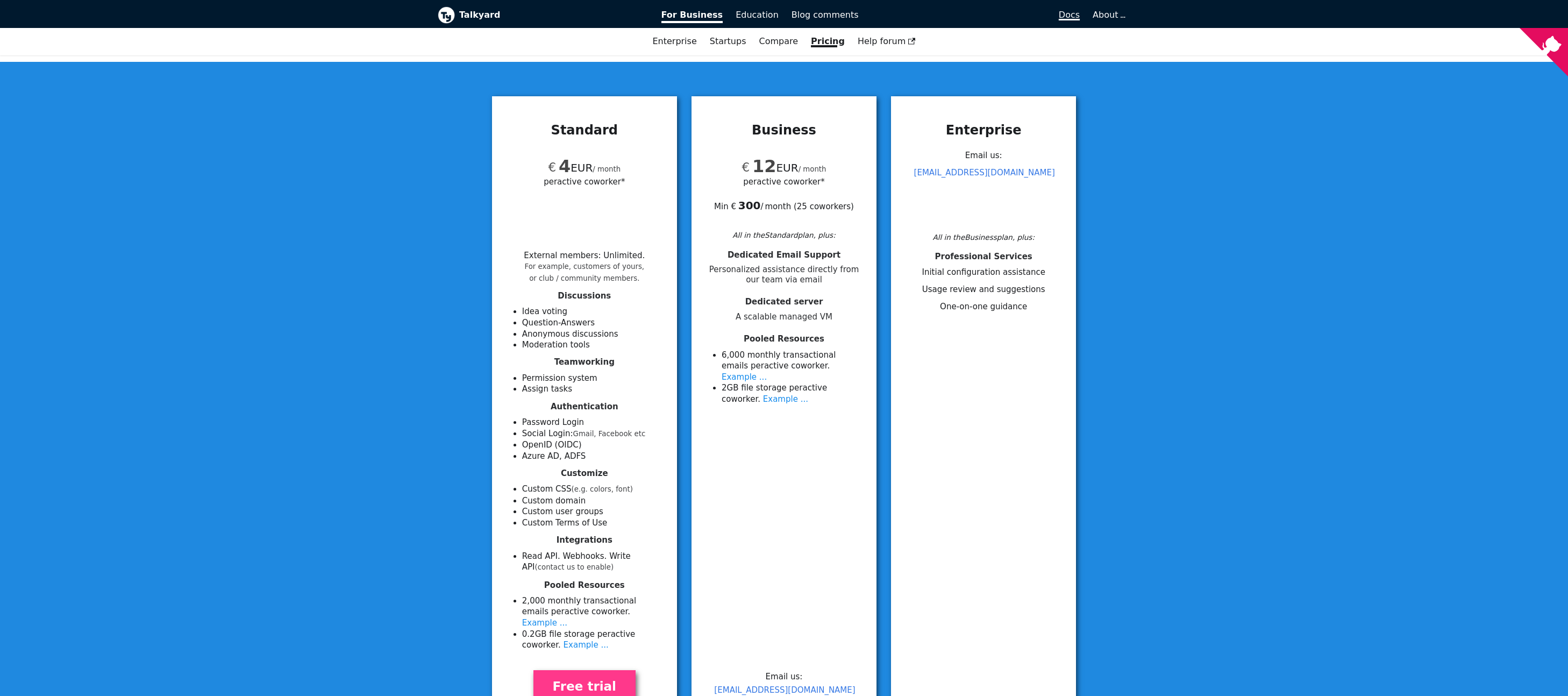
click at [1074, 9] on link "Docs" at bounding box center [976, 15] width 222 height 18
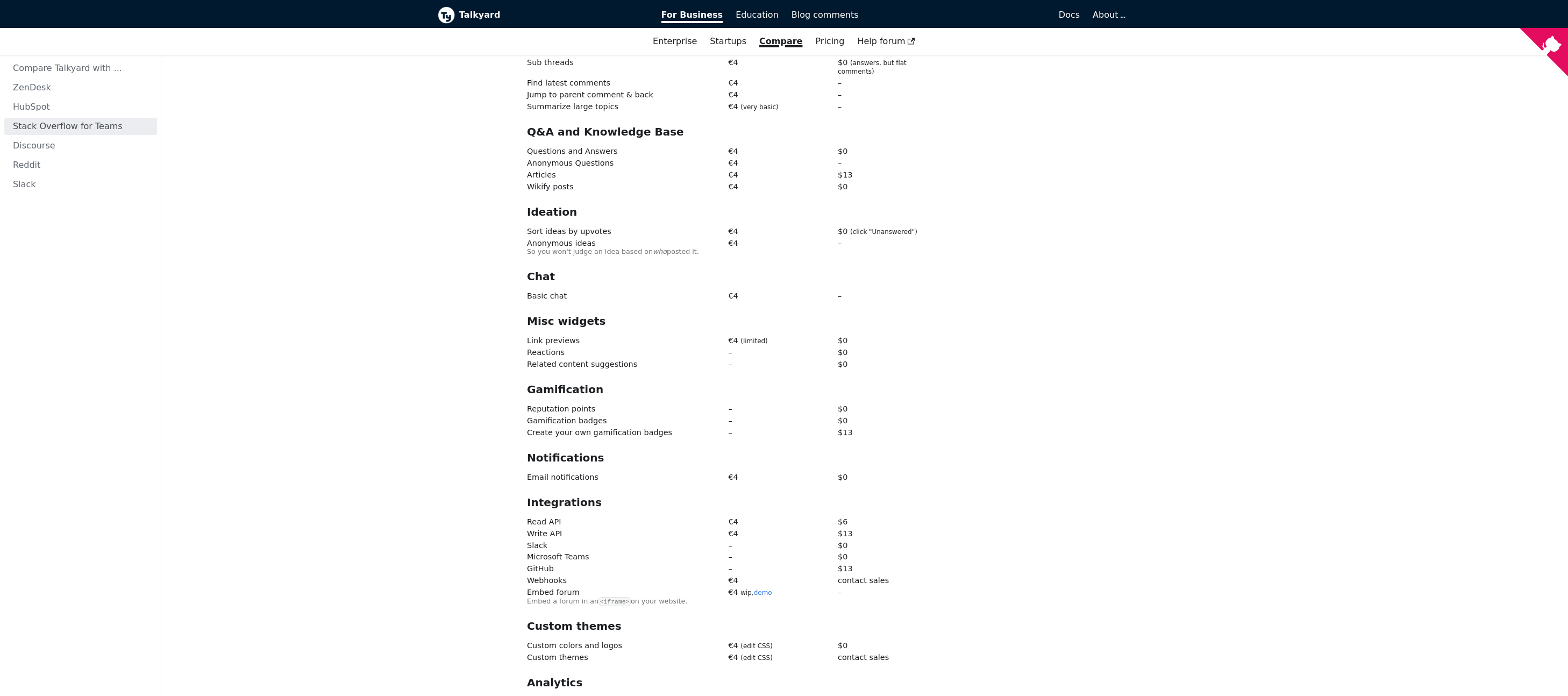
scroll to position [1376, 0]
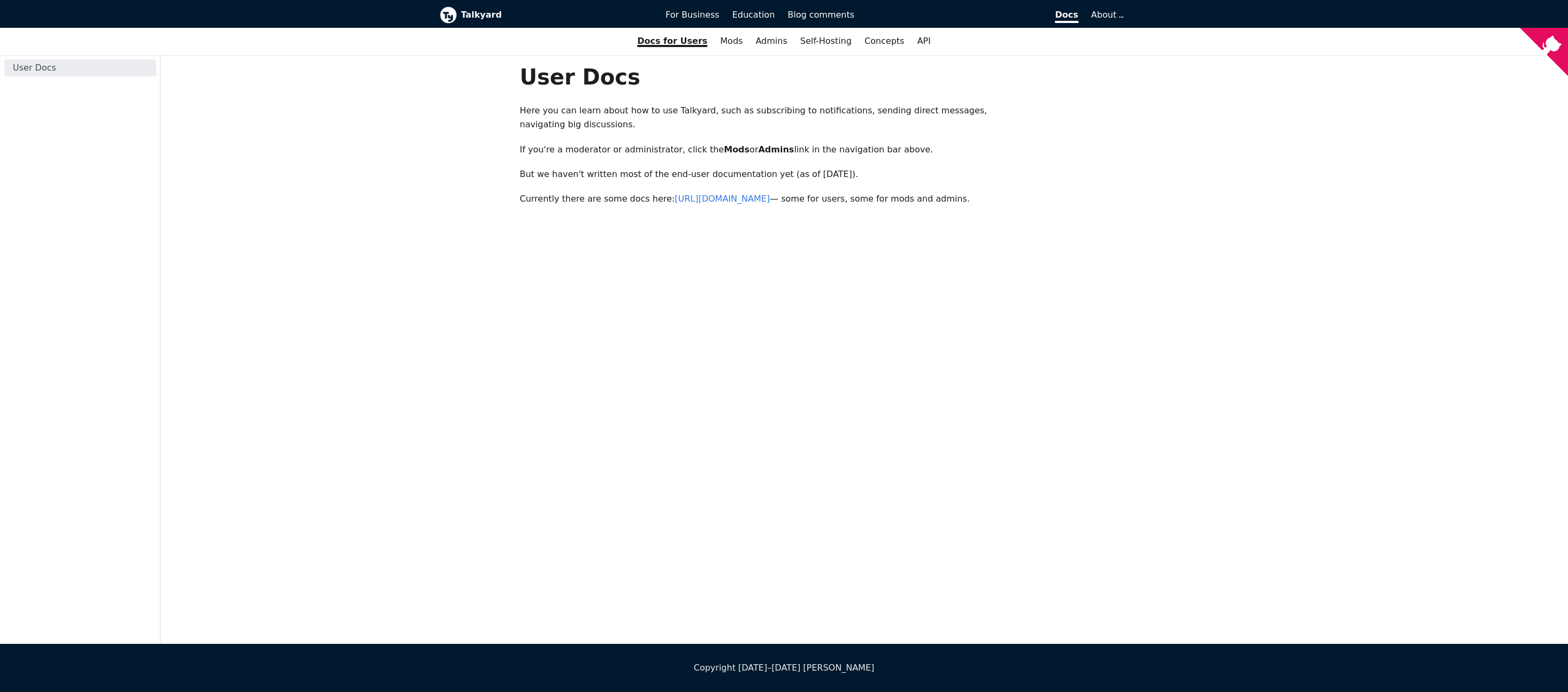
click at [1542, 40] on icon "View source on GitHub" at bounding box center [1544, 52] width 48 height 48
click at [794, 304] on div "User Docs Here you can learn about how to use Talkyard, such as subscribing to …" at bounding box center [864, 349] width 706 height 589
click at [828, 45] on link "Self-Hosting" at bounding box center [826, 40] width 65 height 18
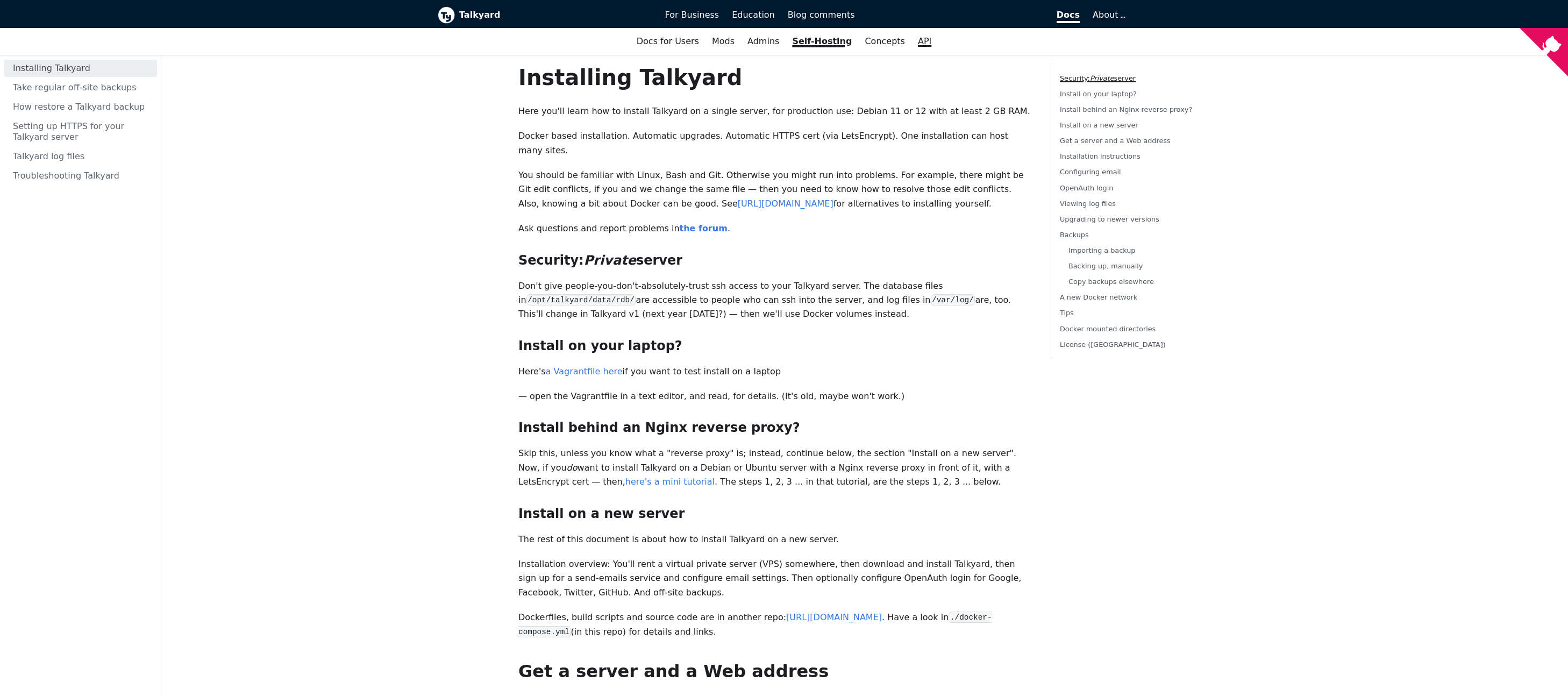
click at [912, 47] on link "API" at bounding box center [925, 41] width 26 height 18
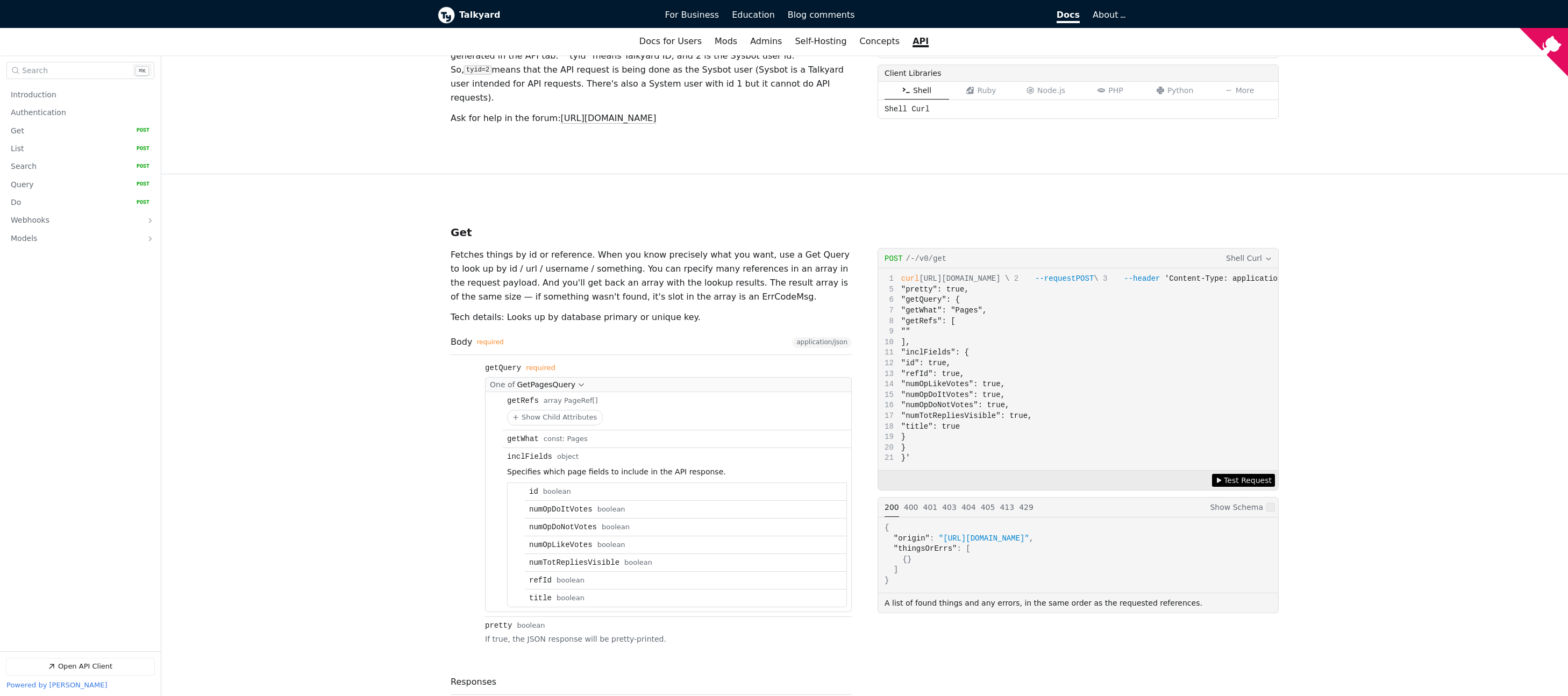
scroll to position [566, 0]
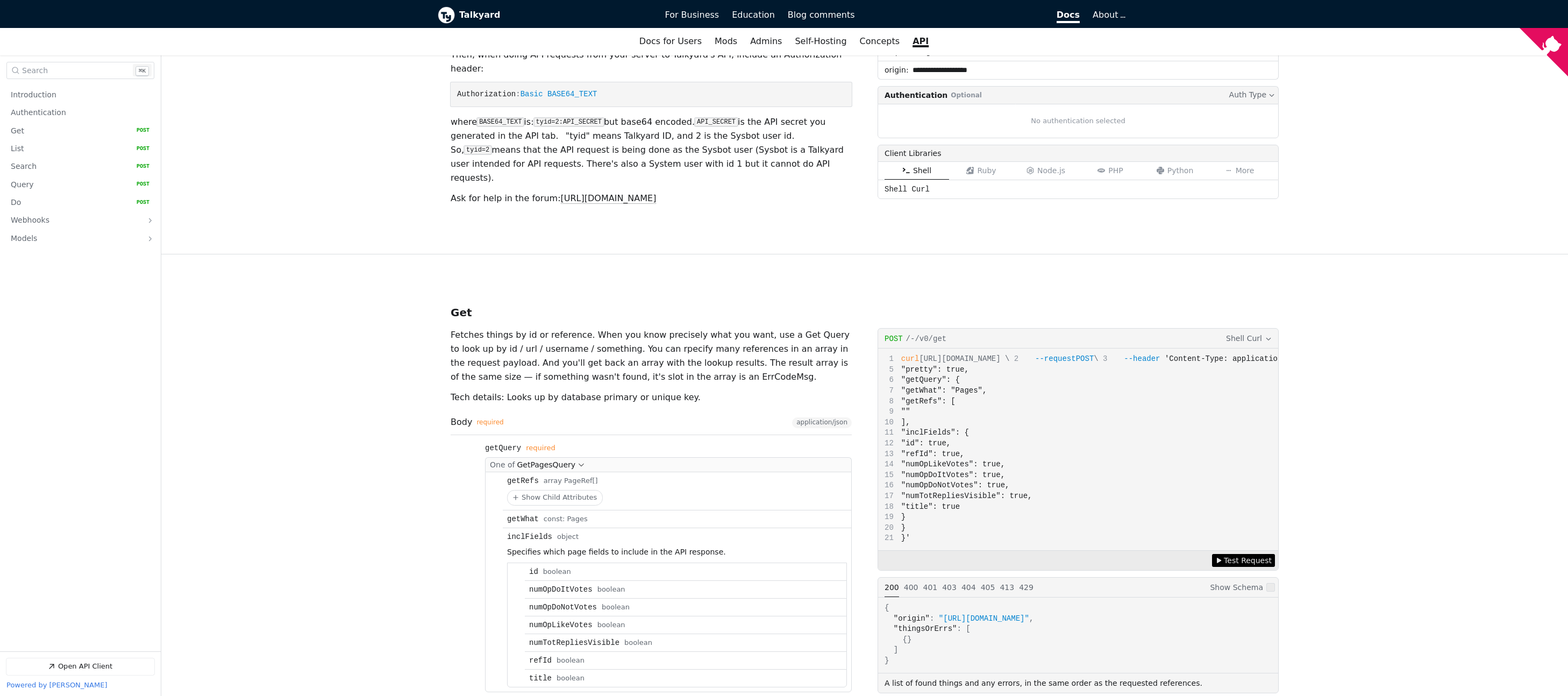
scroll to position [252, 0]
